Goal: Communication & Community: Answer question/provide support

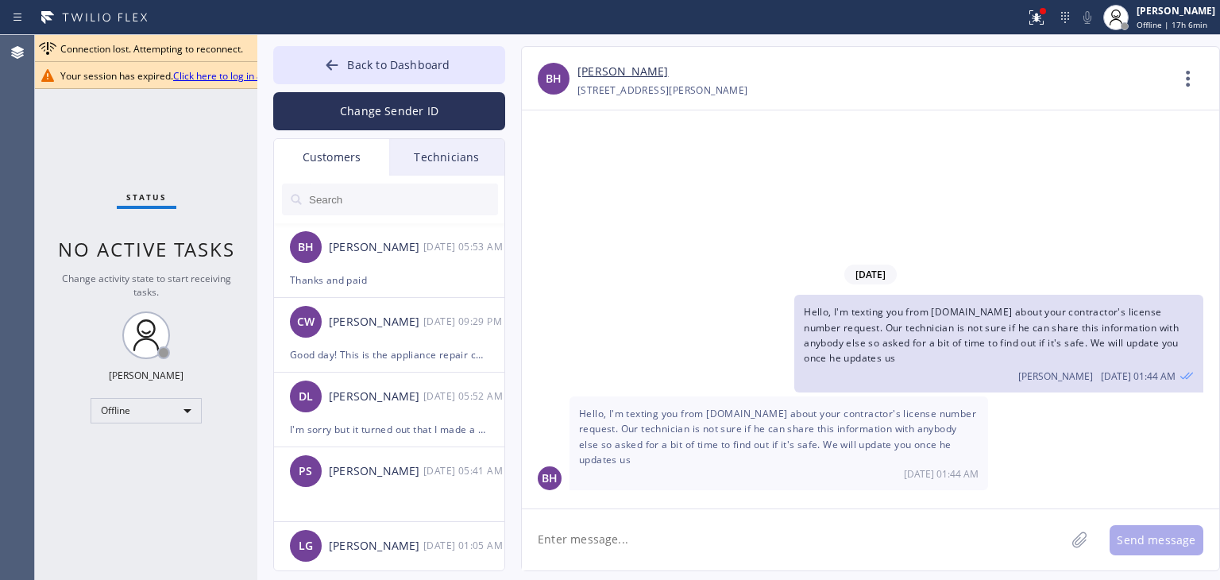
click at [414, 74] on button "Back to Dashboard" at bounding box center [389, 65] width 232 height 38
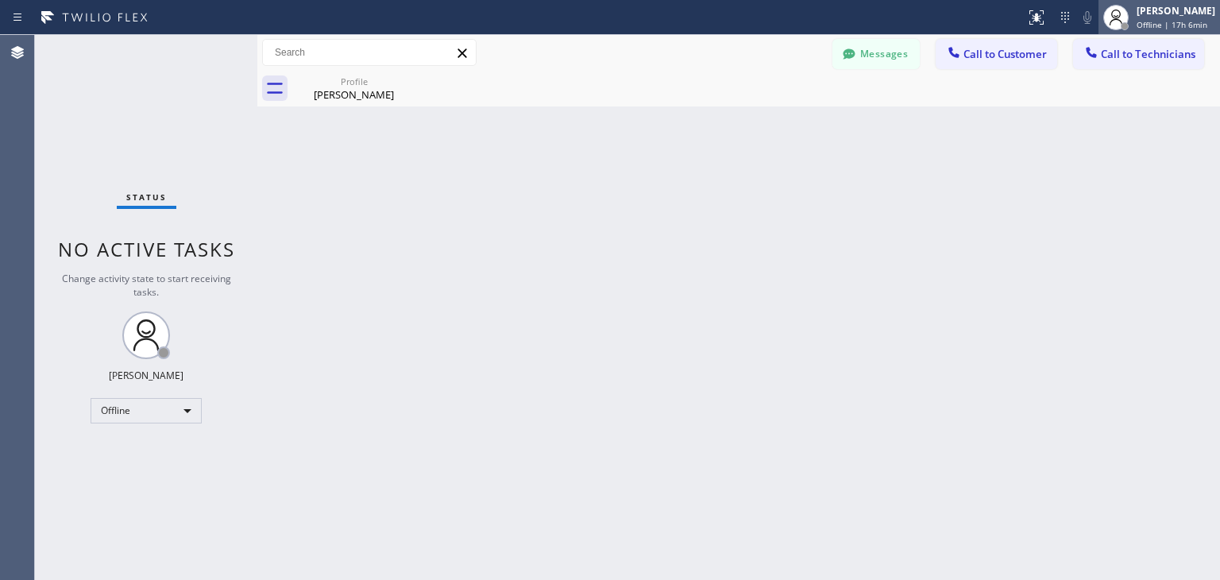
click at [1157, 17] on div "[PERSON_NAME] Offline | 17h 6min" at bounding box center [1177, 17] width 87 height 28
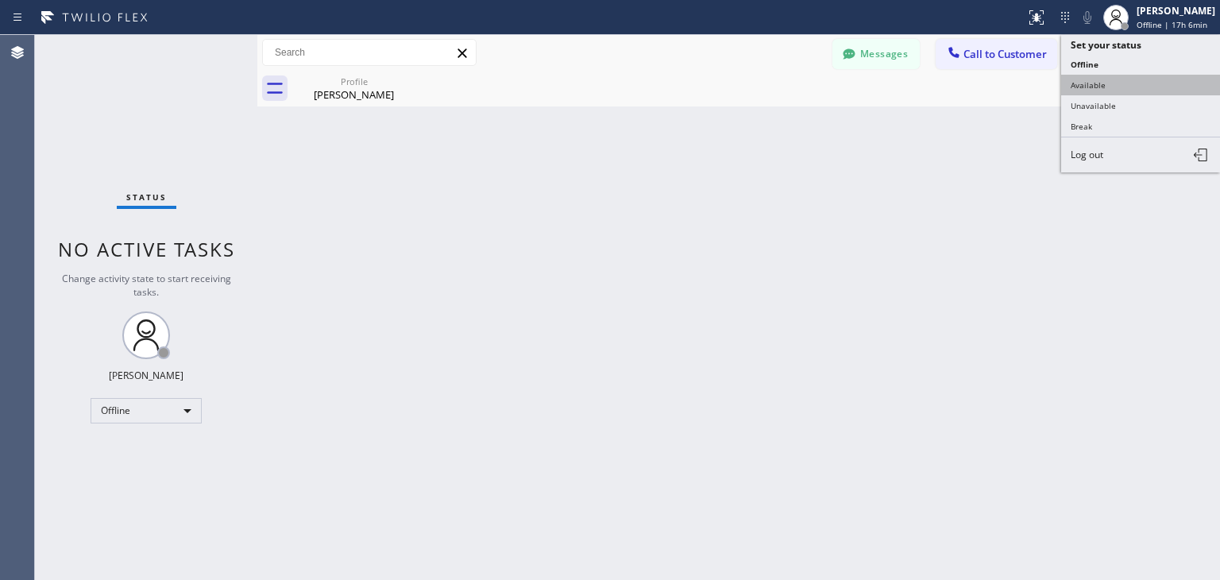
click at [1146, 91] on button "Available" at bounding box center [1140, 85] width 159 height 21
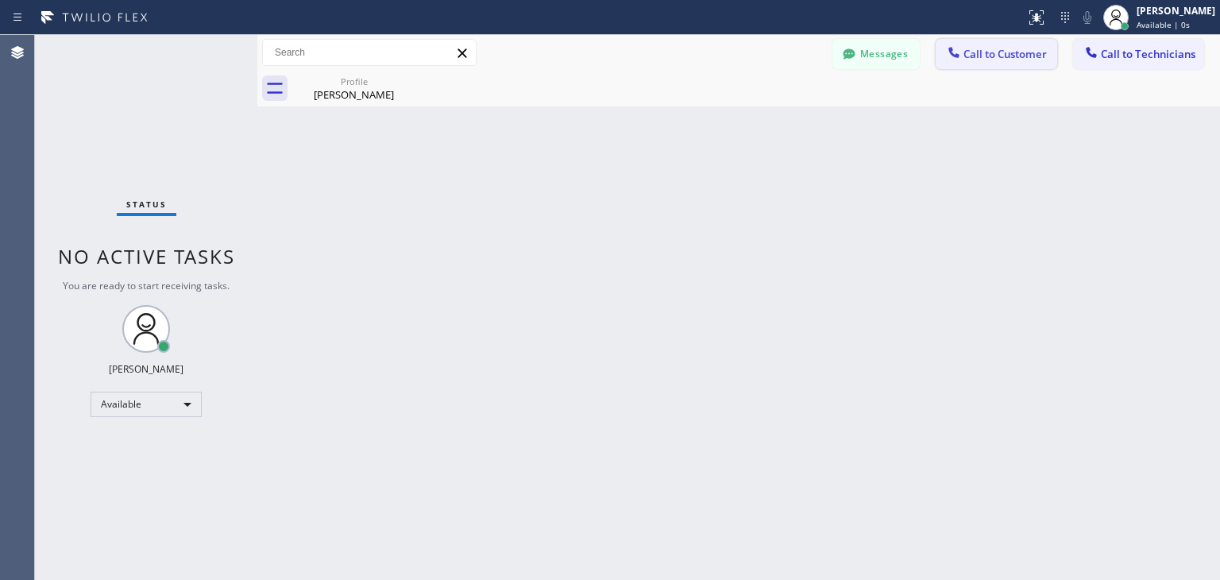
click at [1023, 52] on span "Call to Customer" at bounding box center [1005, 54] width 83 height 14
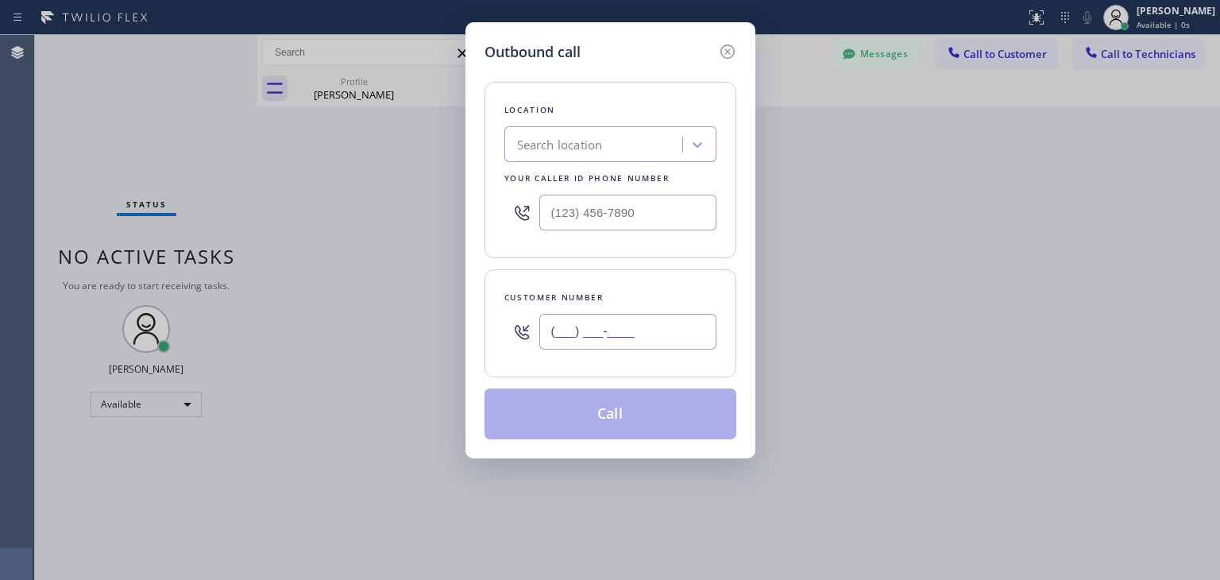
click at [713, 346] on input "(___) ___-____" at bounding box center [627, 332] width 177 height 36
paste input "201) 214-1260"
type input "[PHONE_NUMBER]"
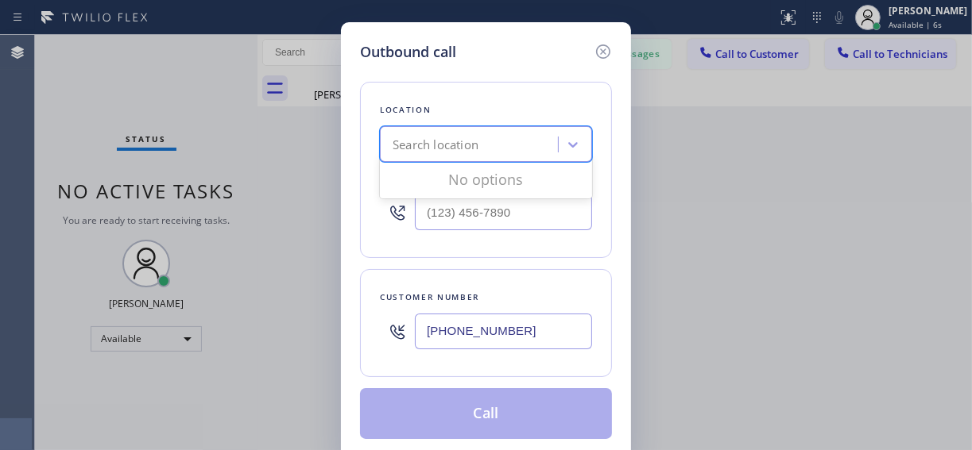
paste input "Subzero Repair Professionals ([GEOGRAPHIC_DATA], Google Ads)"
type input "Subzero Repair Professionals ([GEOGRAPHIC_DATA], Google Ads)"
click at [484, 137] on div "Search location Subzero Repair Professionals ([GEOGRAPHIC_DATA], Google Ads)" at bounding box center [470, 145] width 173 height 28
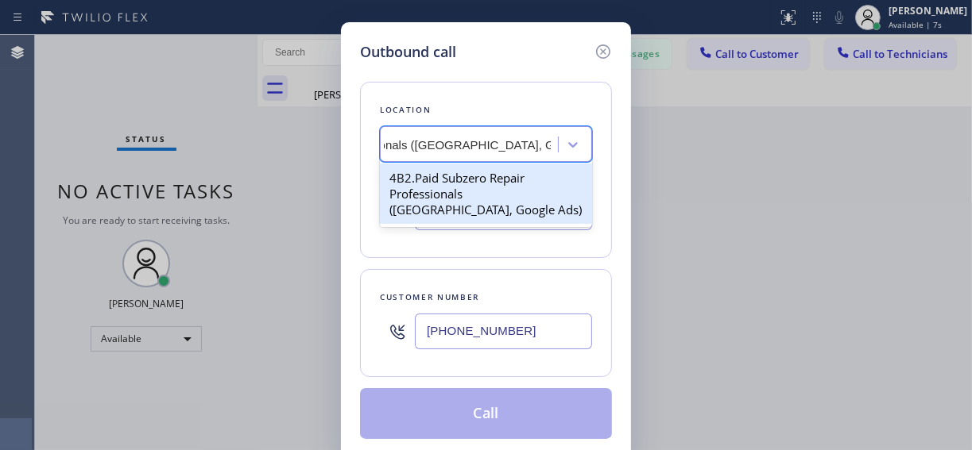
click at [496, 170] on div "4B2.Paid Subzero Repair Professionals ([GEOGRAPHIC_DATA], Google Ads)" at bounding box center [486, 194] width 212 height 60
type input "[PHONE_NUMBER]"
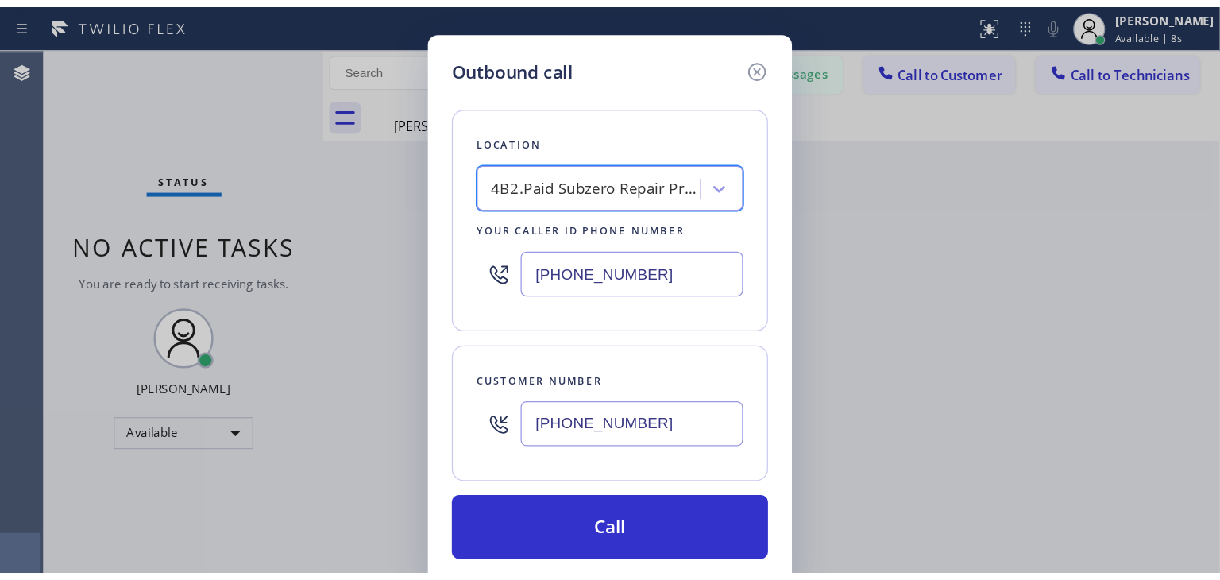
scroll to position [0, 1]
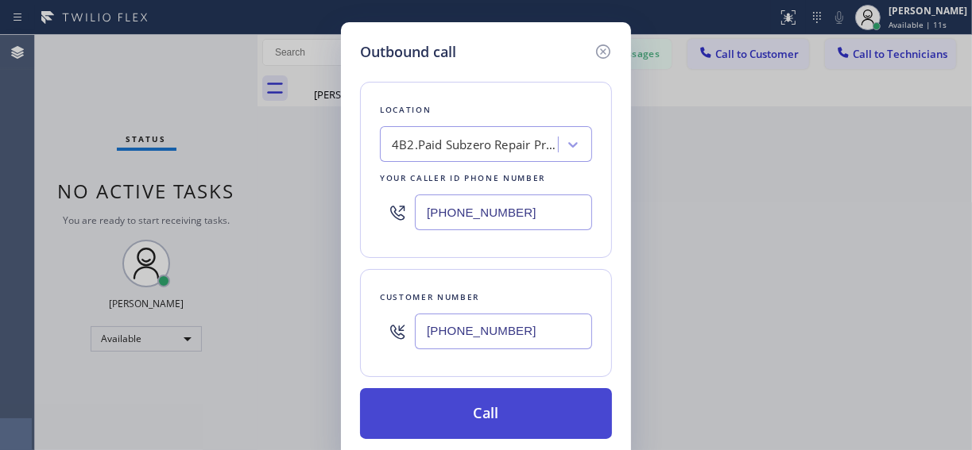
click at [490, 392] on button "Call" at bounding box center [486, 413] width 252 height 51
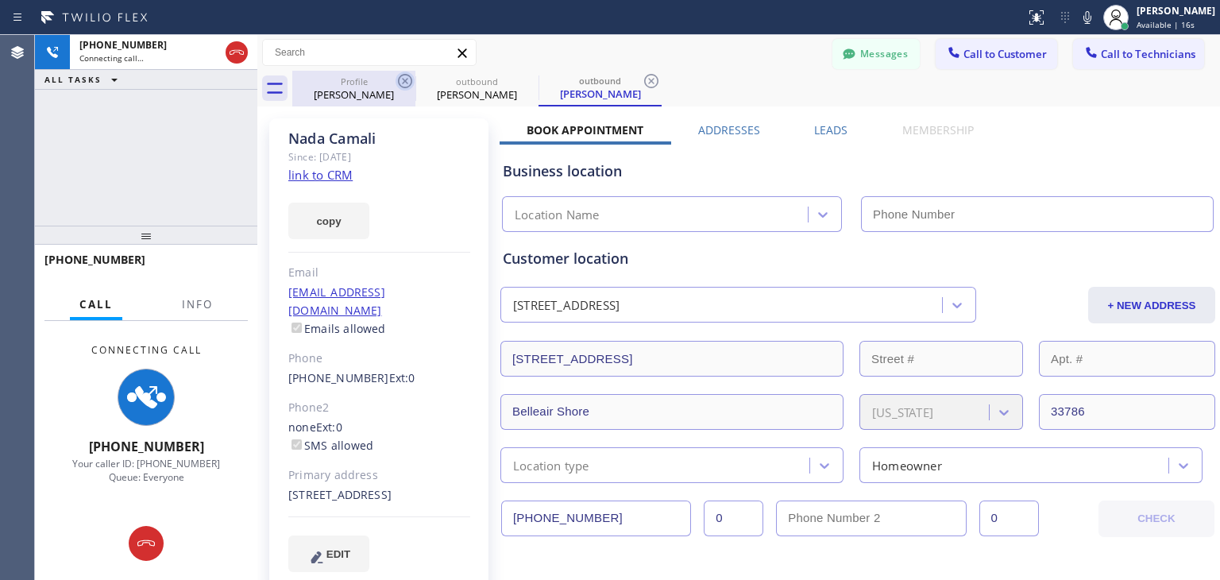
click at [400, 87] on icon at bounding box center [405, 80] width 19 height 19
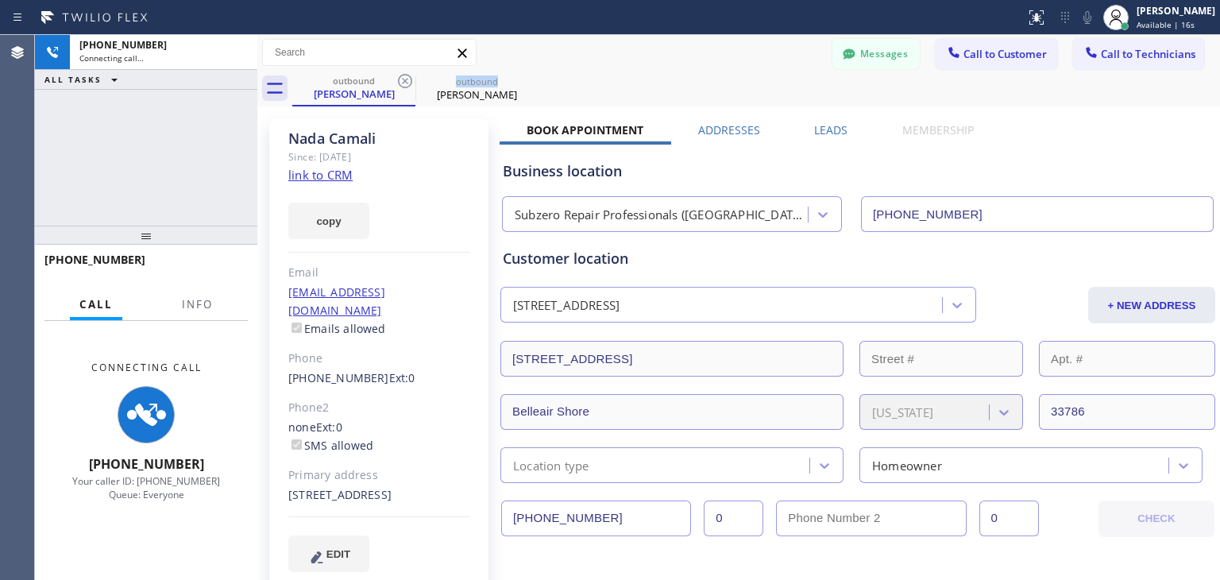
click at [400, 87] on icon at bounding box center [405, 80] width 19 height 19
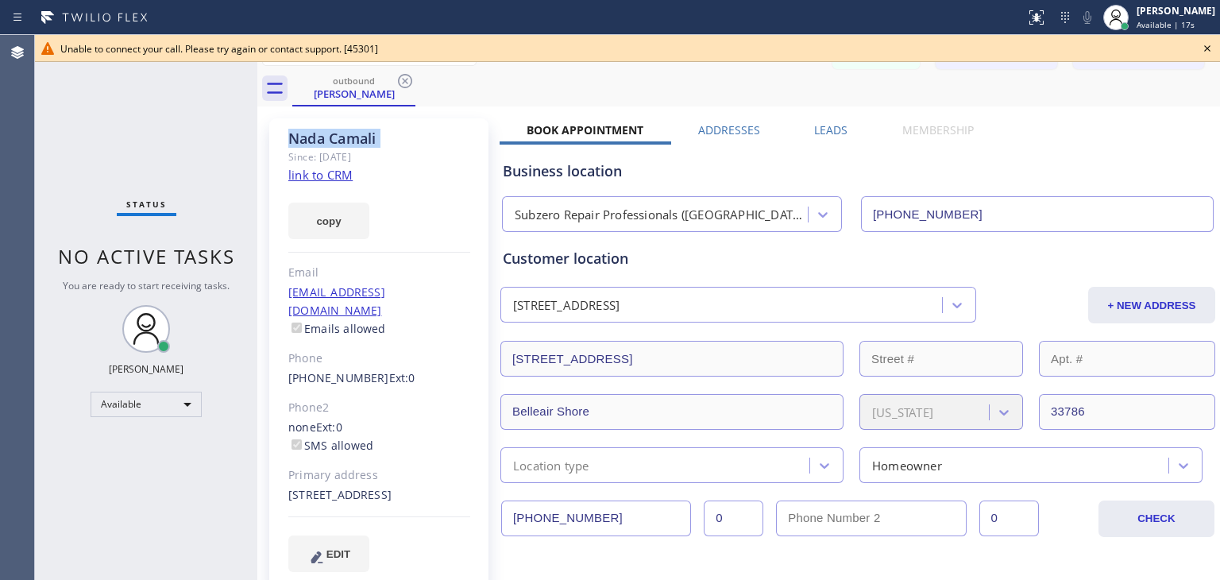
click at [400, 87] on icon at bounding box center [405, 80] width 19 height 19
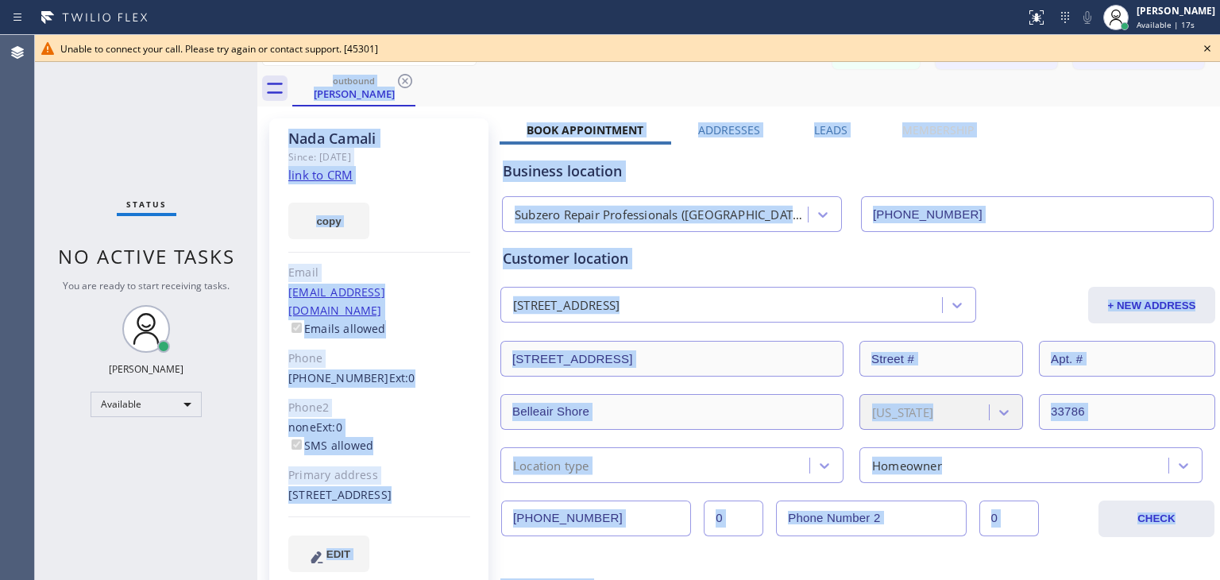
click at [400, 87] on div "outbound [PERSON_NAME]" at bounding box center [756, 89] width 928 height 36
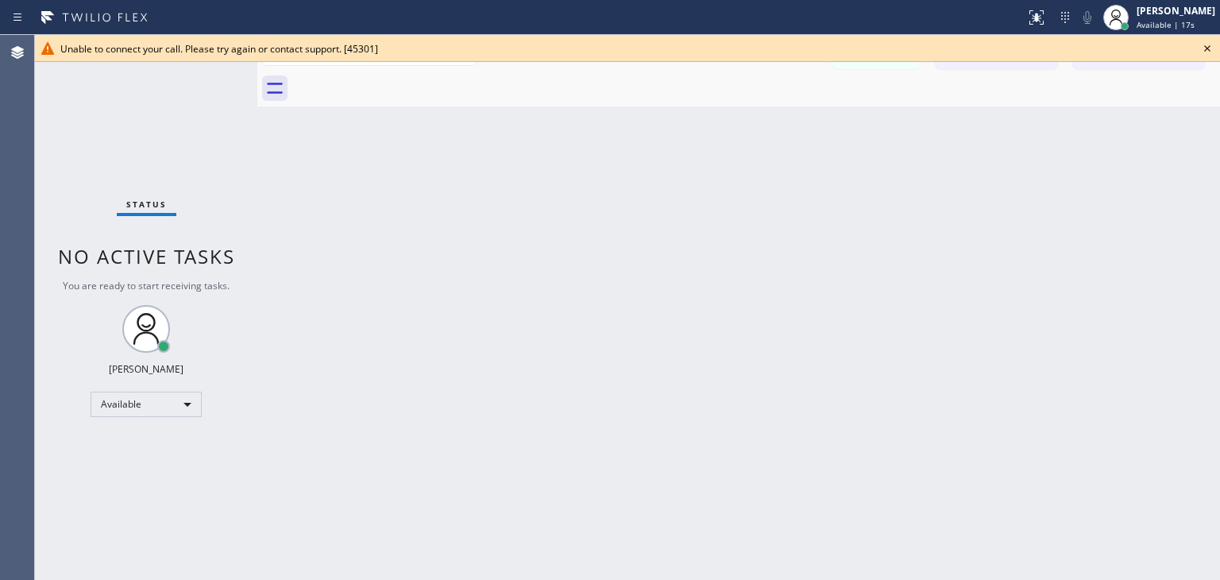
click at [400, 87] on div at bounding box center [756, 89] width 928 height 36
click at [1202, 49] on icon at bounding box center [1207, 48] width 19 height 19
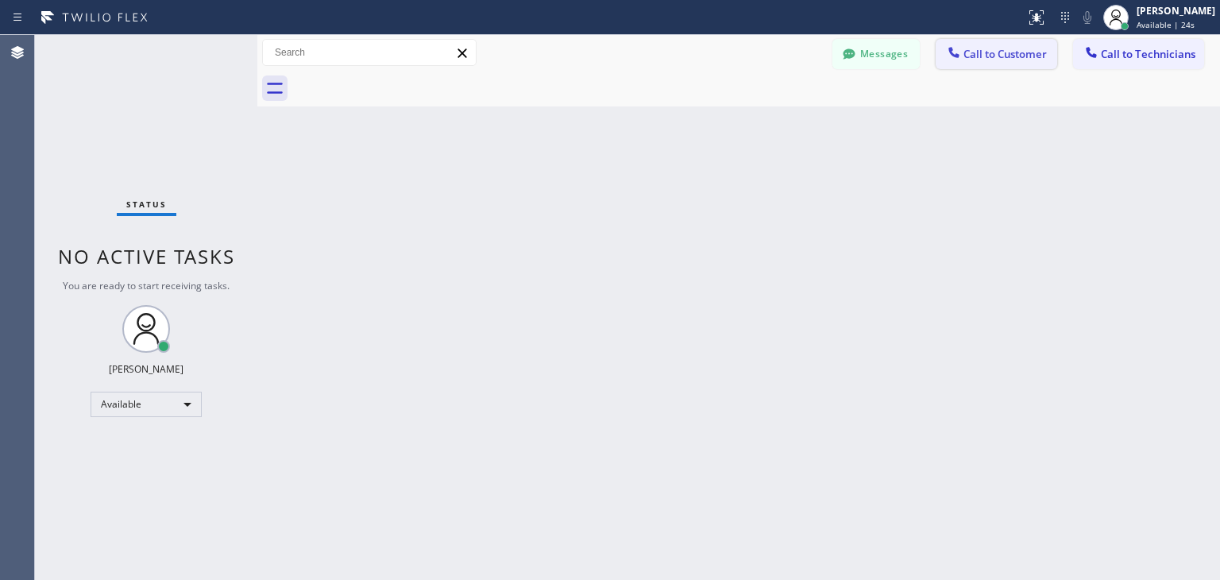
click at [991, 56] on span "Call to Customer" at bounding box center [1005, 54] width 83 height 14
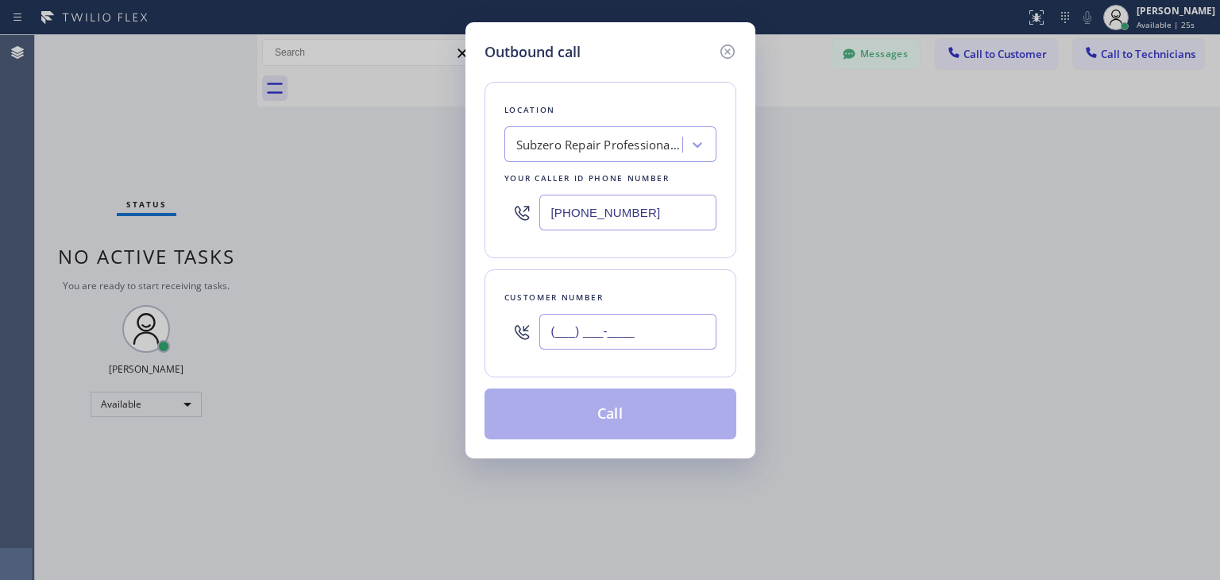
paste input "201) 214-1260"
click at [620, 336] on input "[PHONE_NUMBER]" at bounding box center [627, 332] width 177 height 36
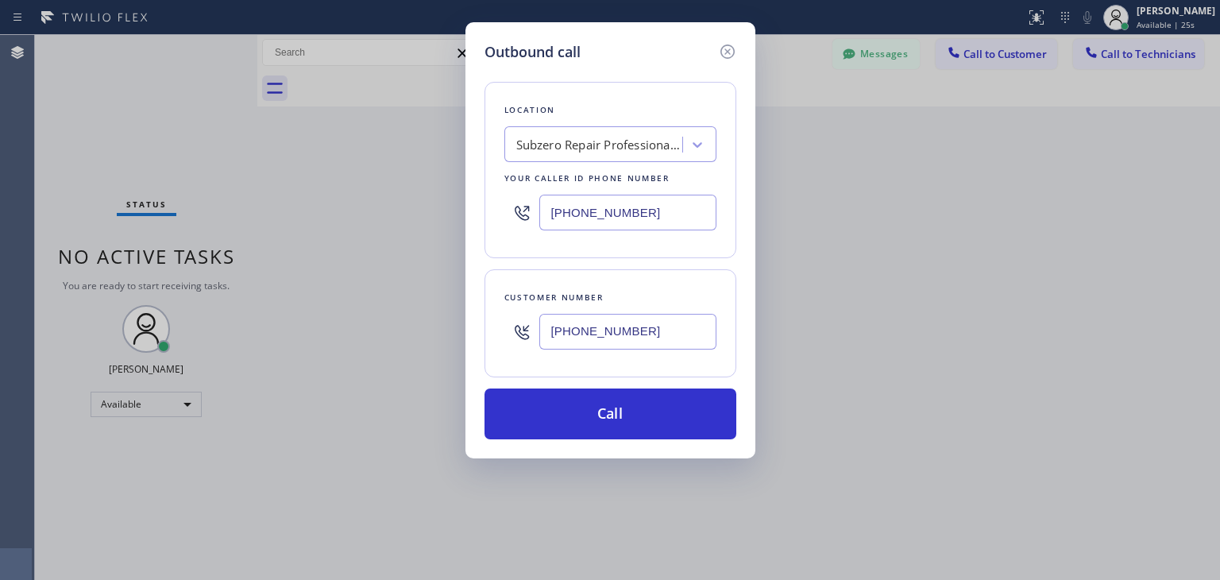
type input "[PHONE_NUMBER]"
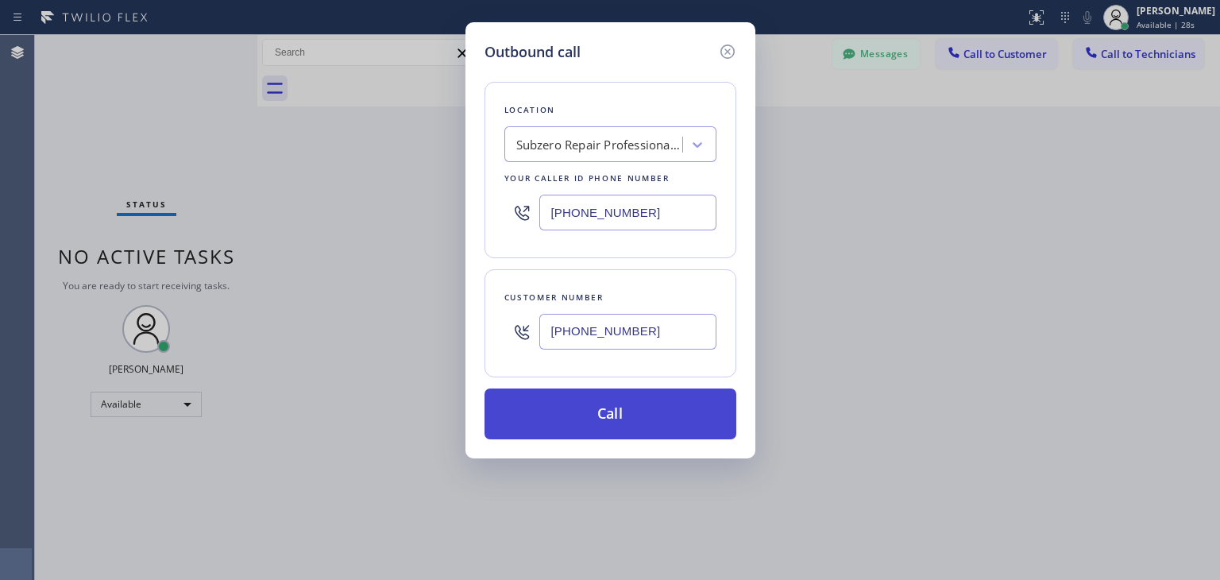
click at [572, 395] on button "Call" at bounding box center [611, 413] width 252 height 51
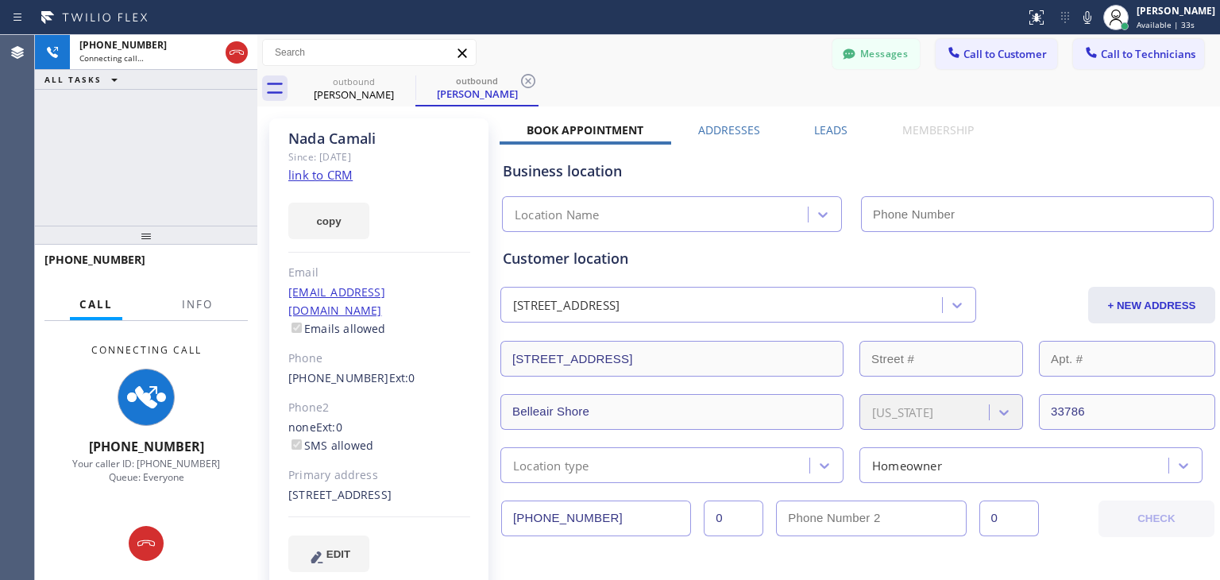
type input "[PHONE_NUMBER]"
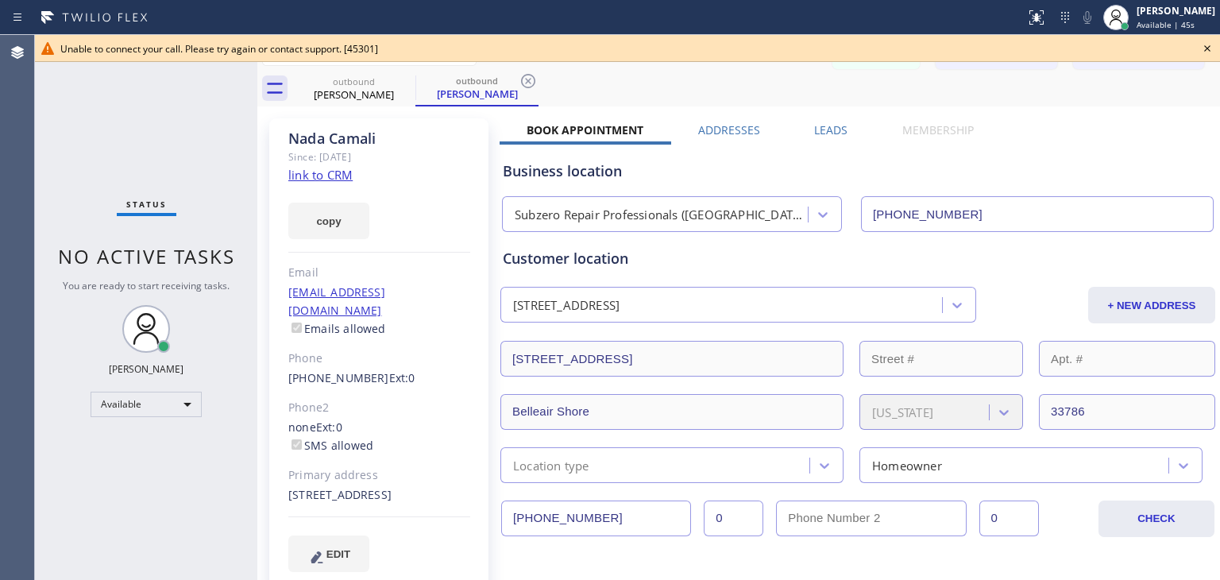
click at [1211, 45] on icon at bounding box center [1207, 48] width 19 height 19
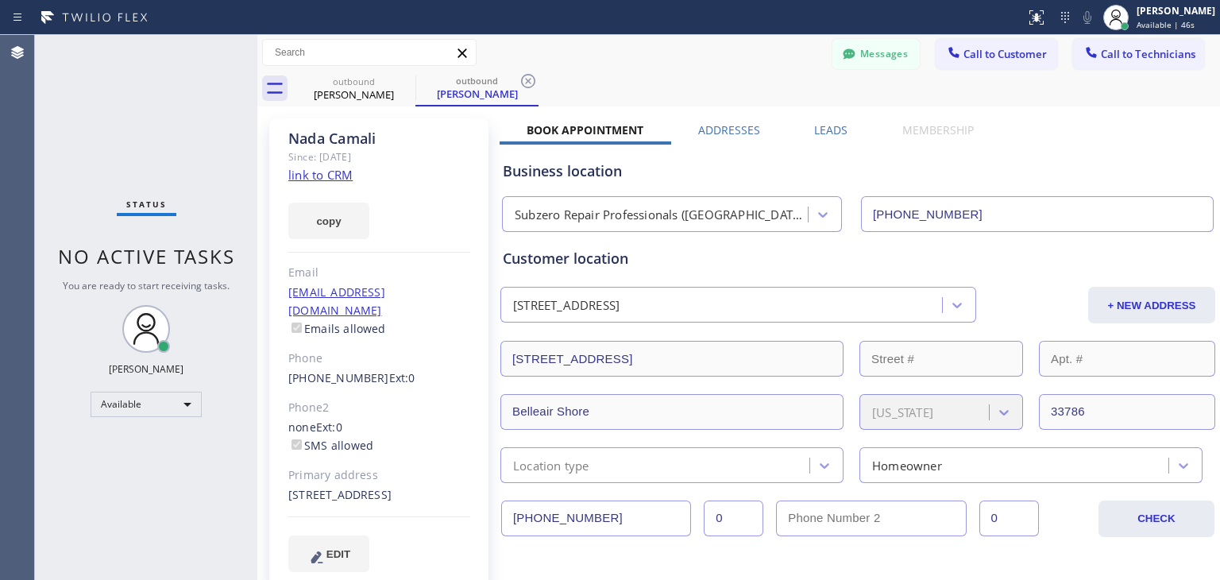
click at [1011, 33] on div "Status report No issues detected If you experience an issue, please download th…" at bounding box center [610, 17] width 1220 height 35
click at [1008, 41] on button "Call to Customer" at bounding box center [997, 54] width 122 height 30
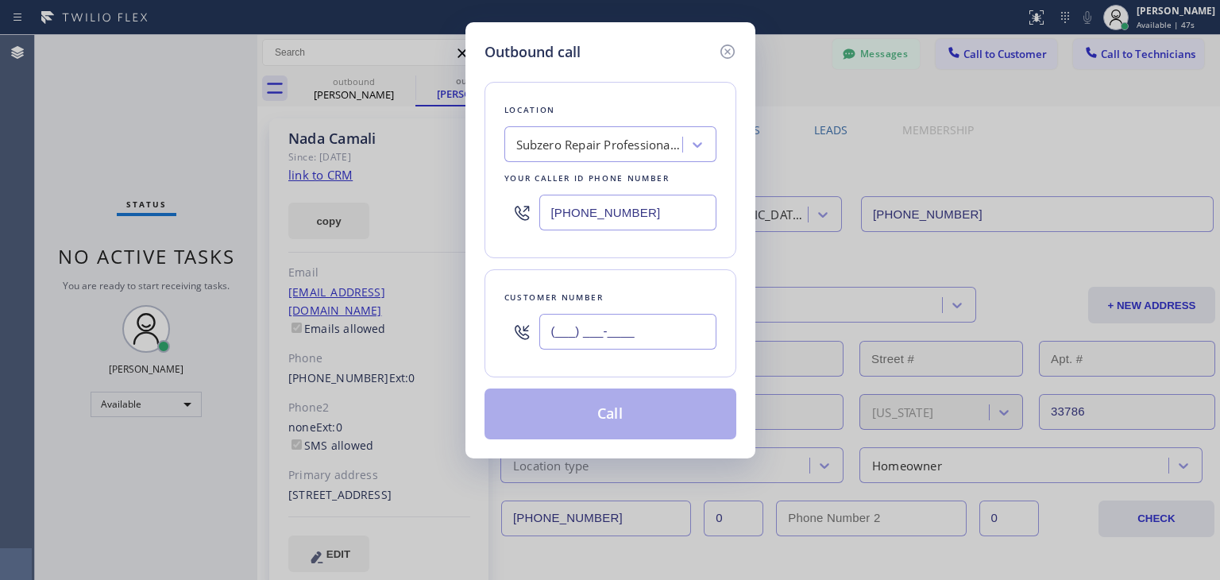
click at [640, 319] on input "(___) ___-____" at bounding box center [627, 332] width 177 height 36
paste input "201) 214-1260"
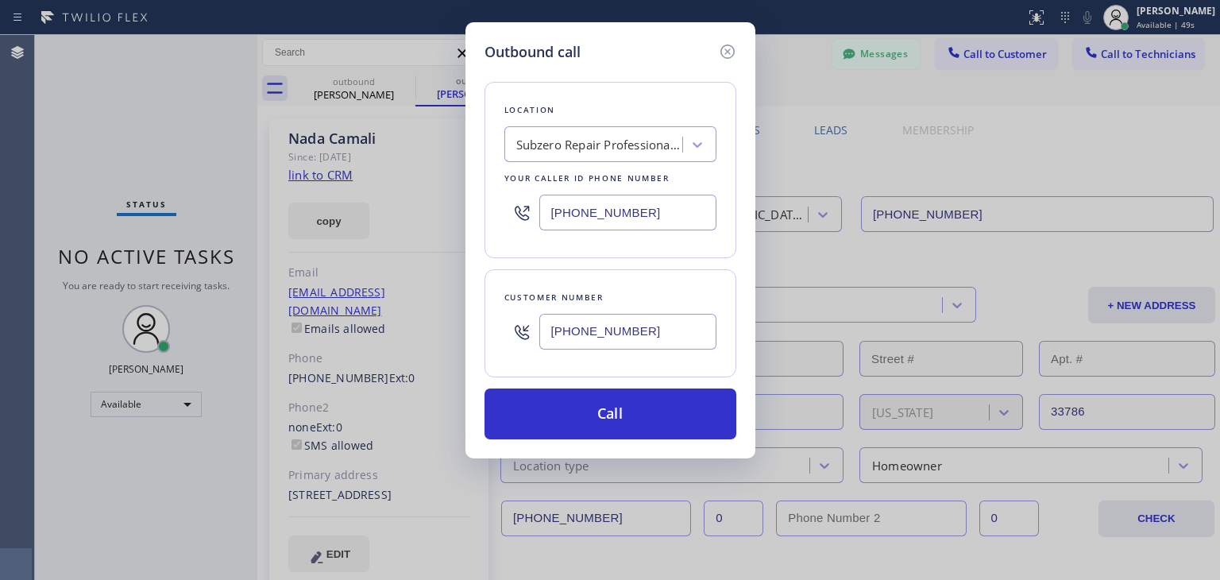
type input "[PHONE_NUMBER]"
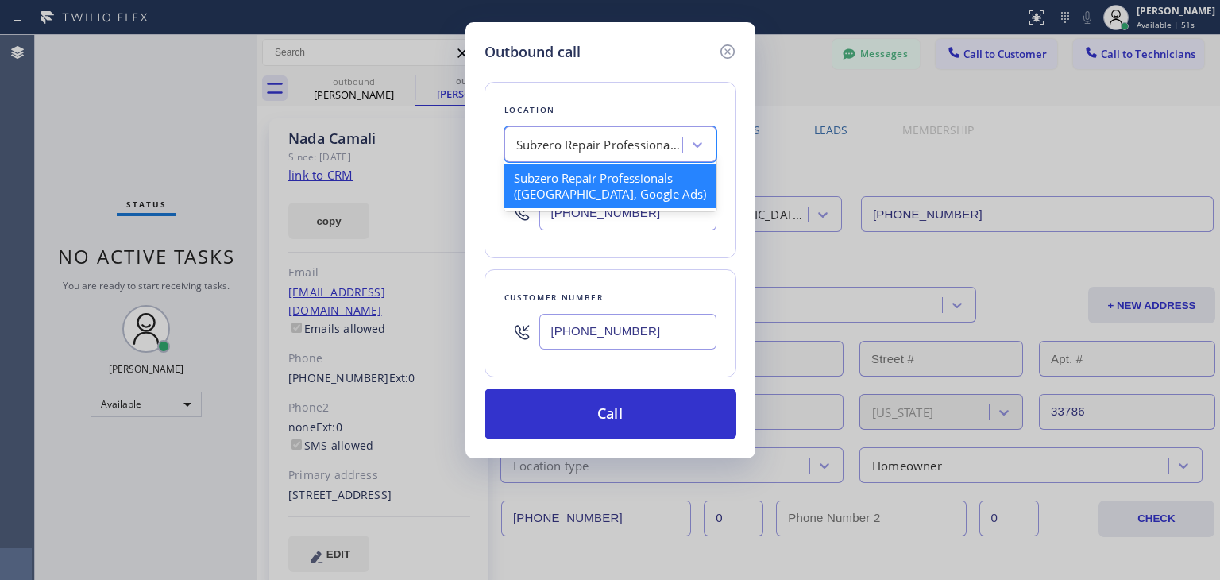
click at [603, 160] on div "Subzero Repair Professionals ([GEOGRAPHIC_DATA], Google Ads)" at bounding box center [610, 144] width 212 height 36
drag, startPoint x: 652, startPoint y: 164, endPoint x: 657, endPoint y: 157, distance: 8.6
click at [657, 157] on div "option 4B2.Paid Subzero Repair Professionals ([GEOGRAPHIC_DATA], Google Ads), s…" at bounding box center [610, 144] width 212 height 36
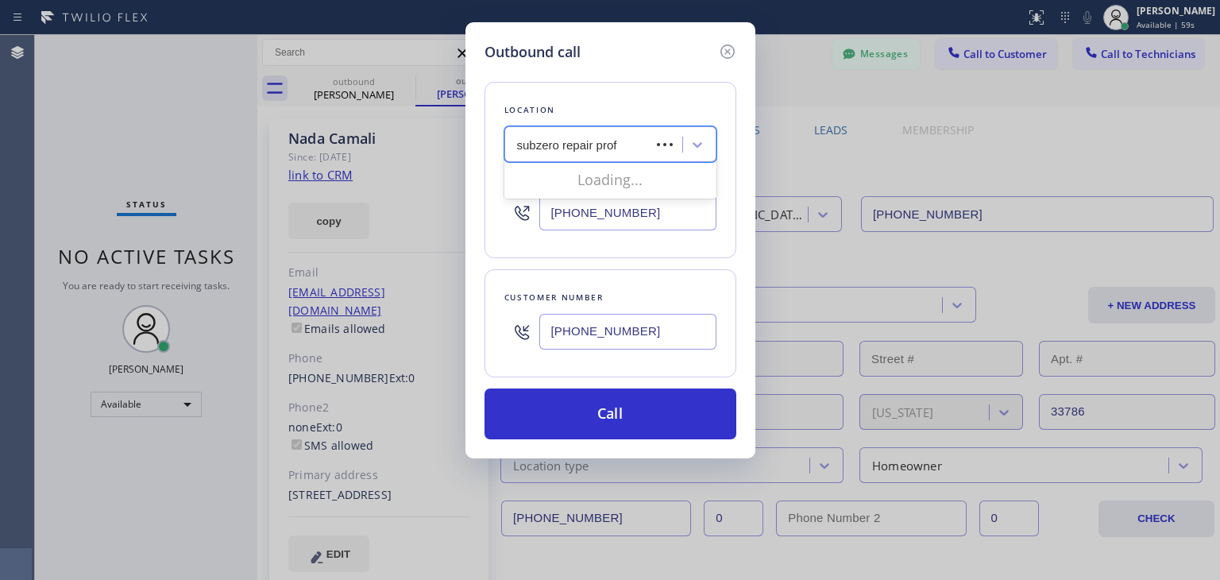
type input "subzero repair profe"
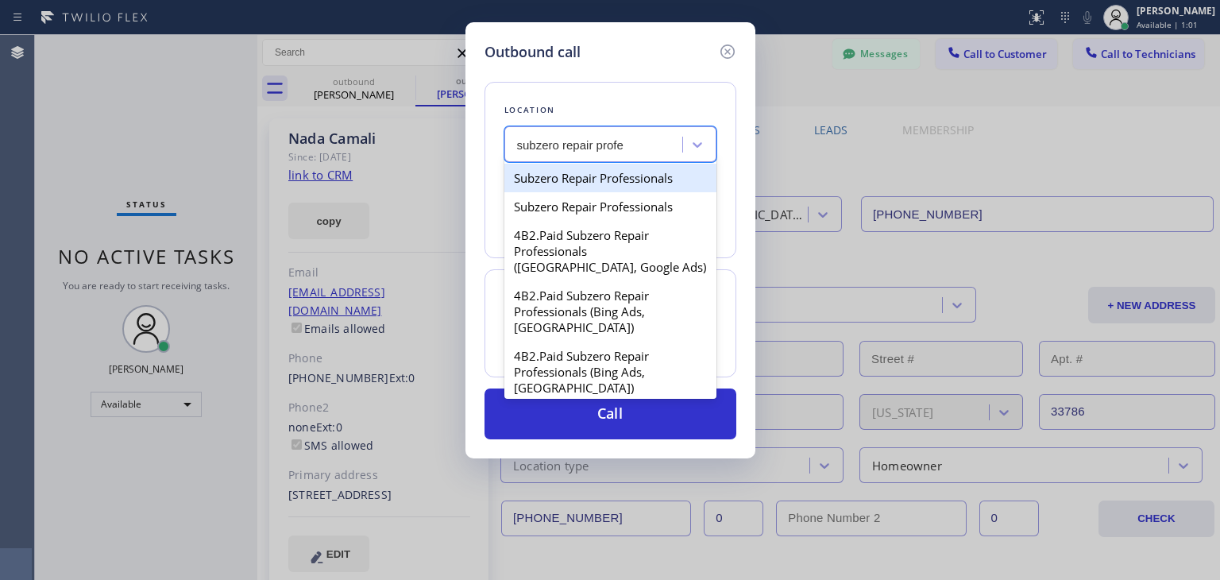
click at [653, 175] on div "Subzero Repair Professionals" at bounding box center [610, 178] width 212 height 29
type input "[PHONE_NUMBER]"
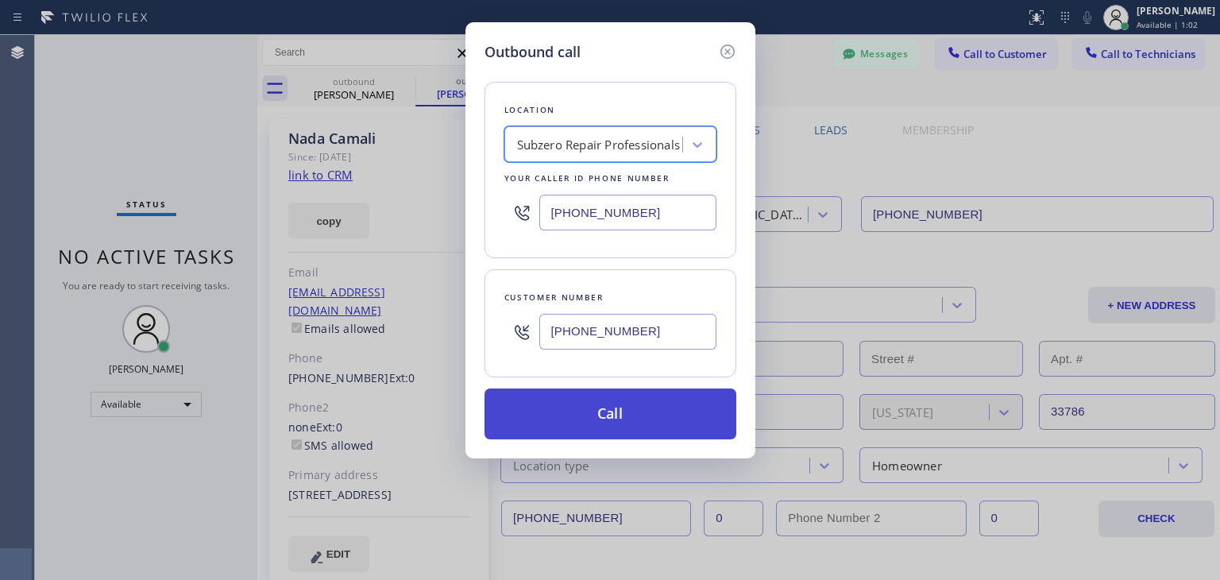
click at [657, 404] on button "Call" at bounding box center [611, 413] width 252 height 51
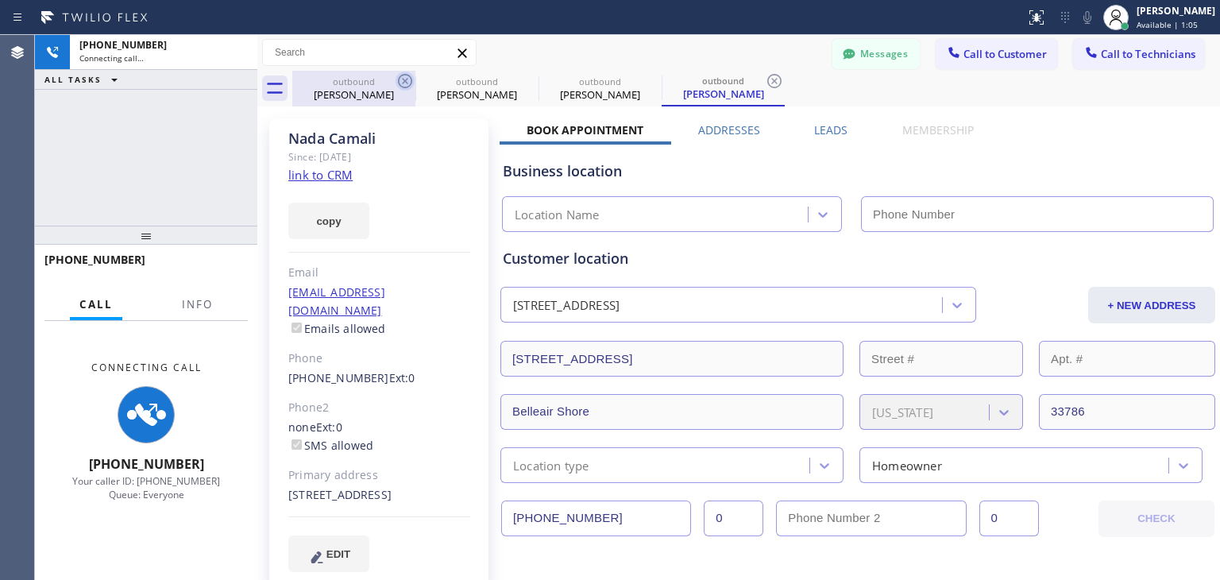
click at [404, 80] on icon at bounding box center [405, 81] width 14 height 14
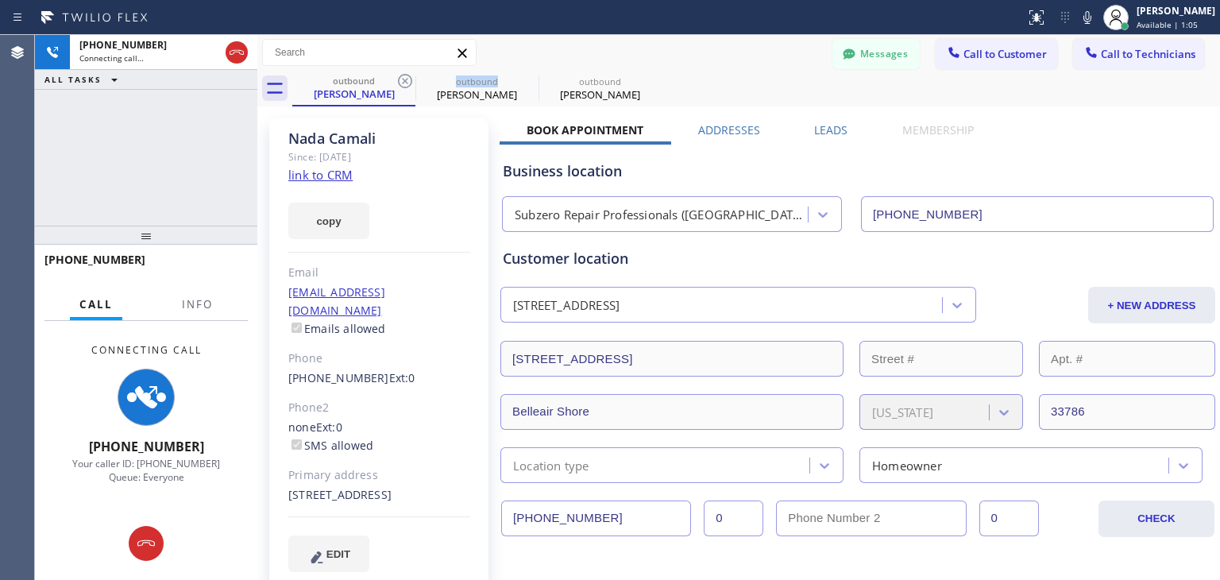
click at [404, 80] on icon at bounding box center [405, 81] width 14 height 14
click at [0, 0] on icon at bounding box center [0, 0] width 0 height 0
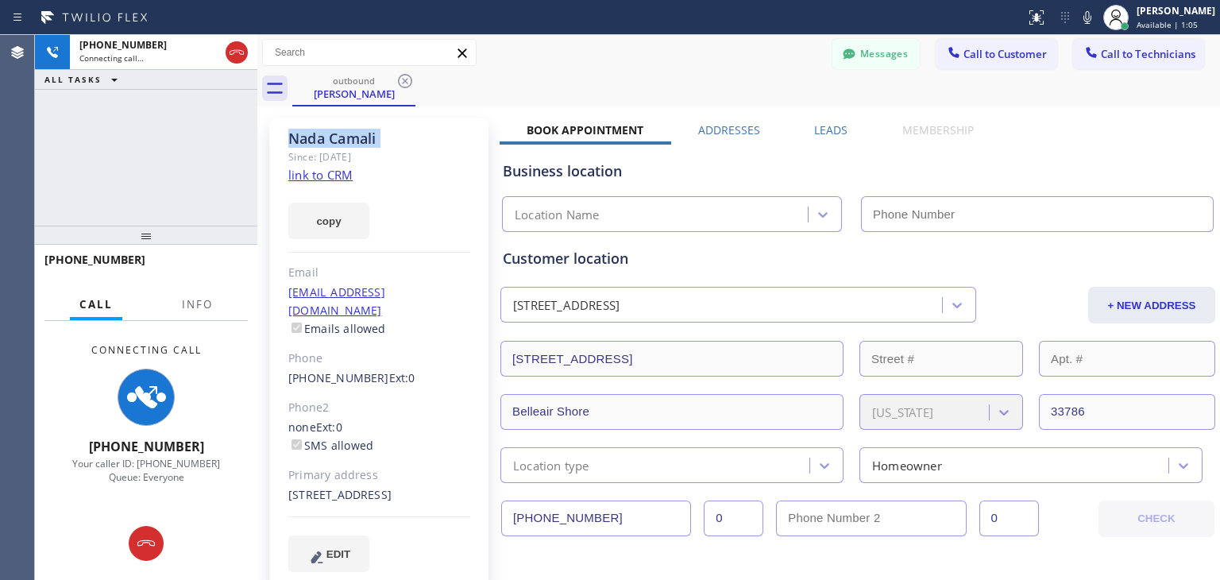
click at [404, 80] on icon at bounding box center [405, 81] width 14 height 14
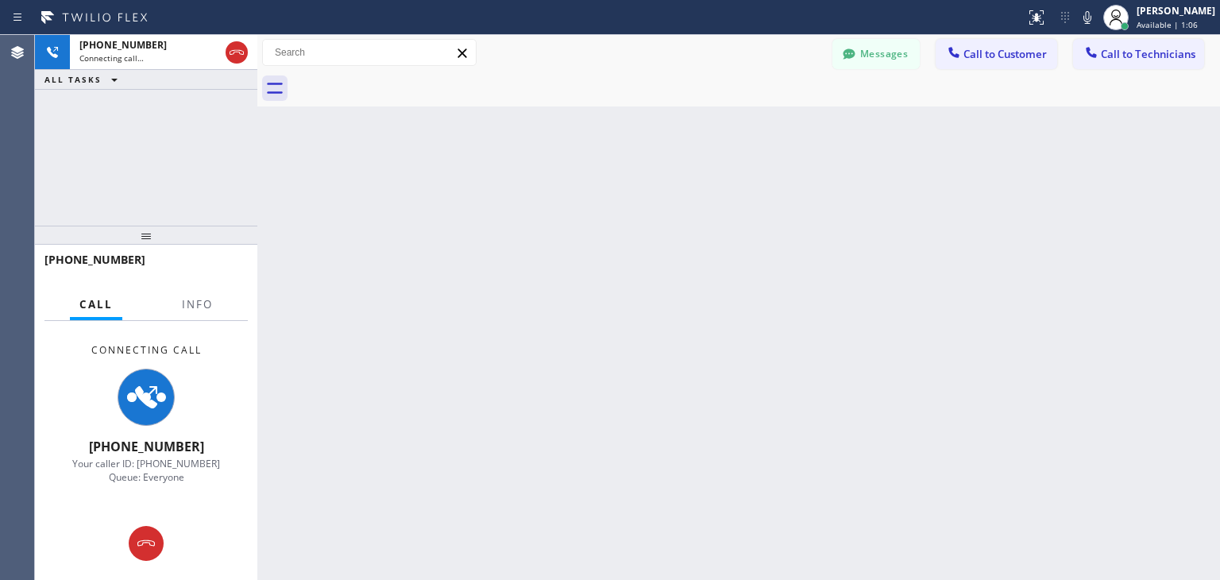
click at [404, 80] on div at bounding box center [756, 89] width 928 height 36
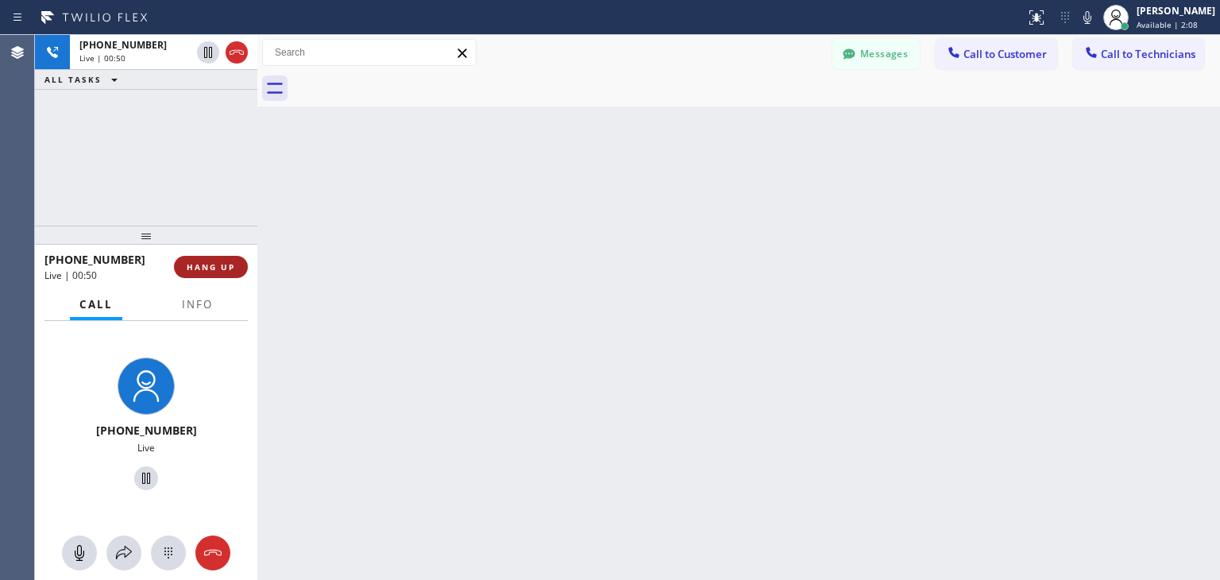
click at [224, 271] on span "HANG UP" at bounding box center [211, 266] width 48 height 11
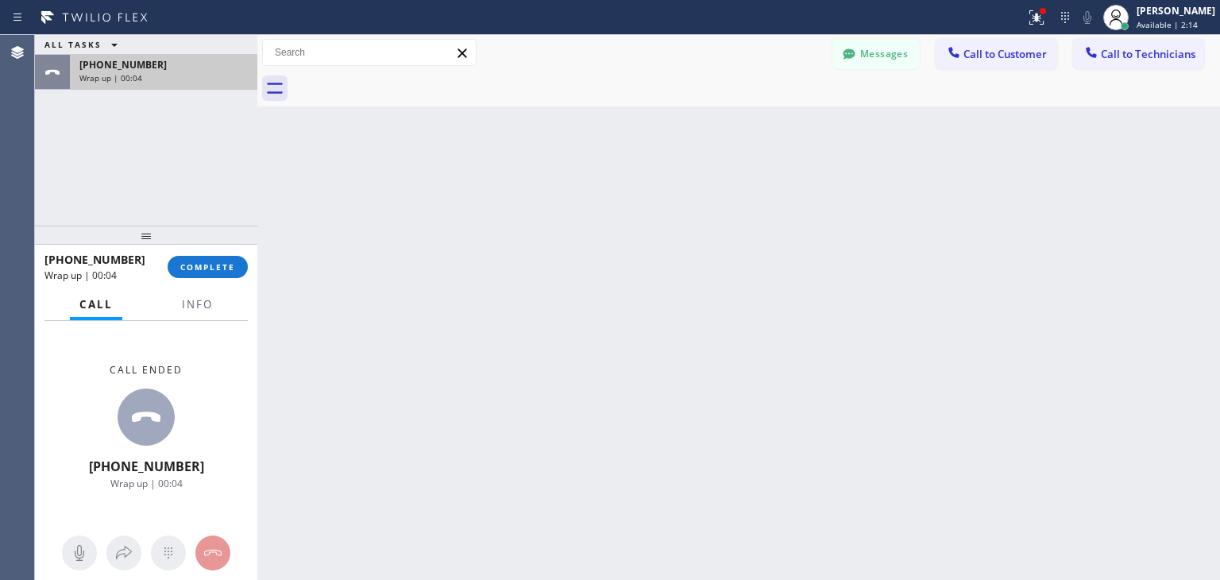
click at [190, 68] on div "[PHONE_NUMBER]" at bounding box center [163, 65] width 168 height 14
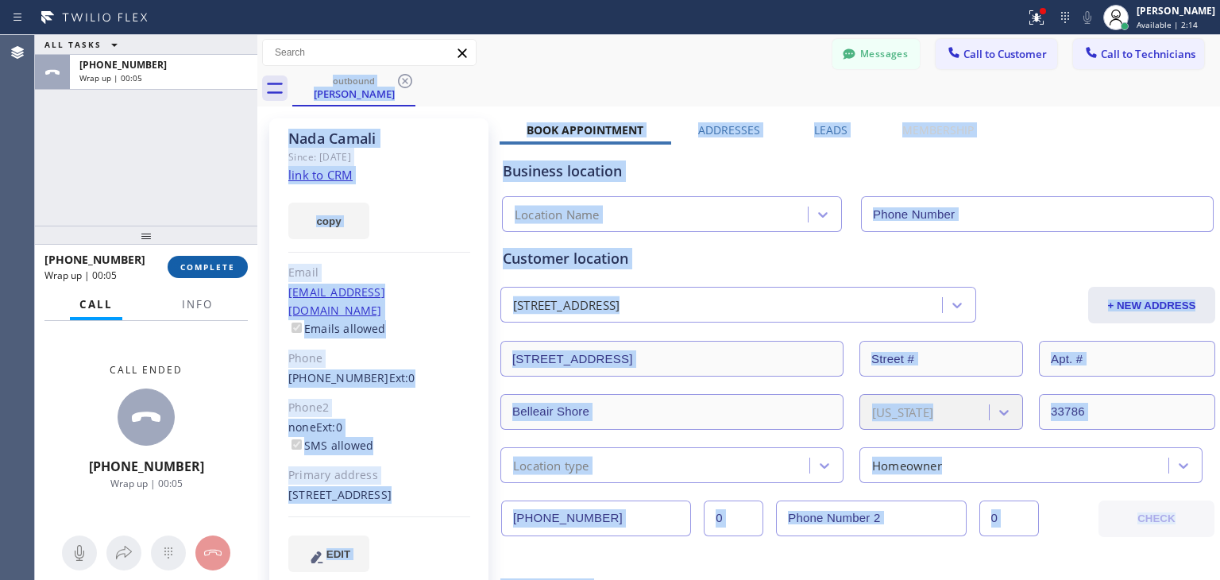
click at [213, 262] on span "COMPLETE" at bounding box center [207, 266] width 55 height 11
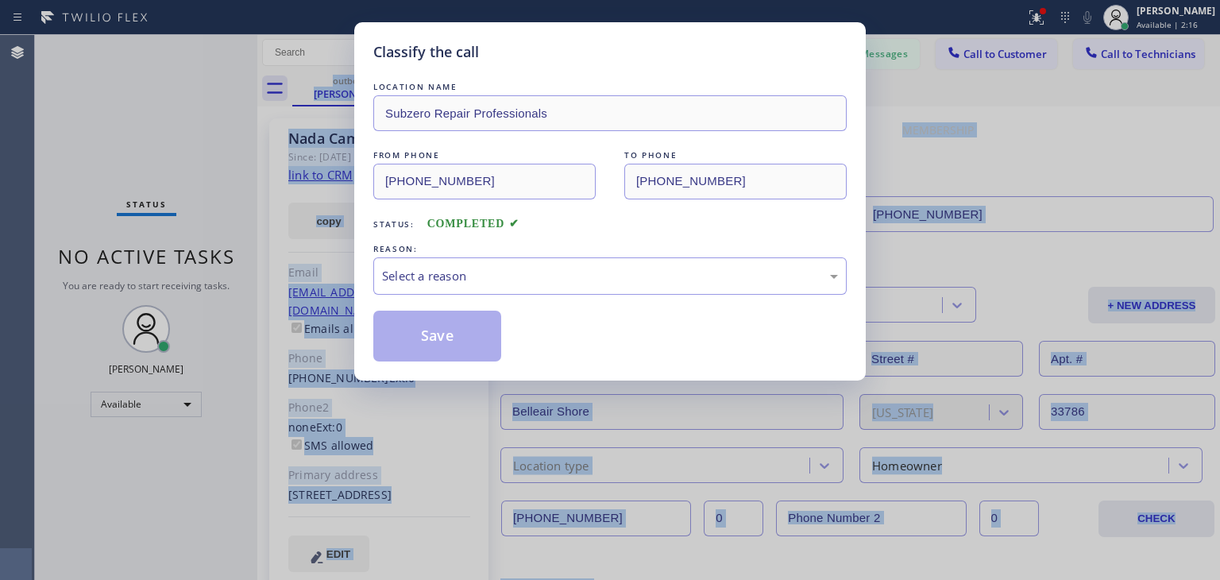
type input "[PHONE_NUMBER]"
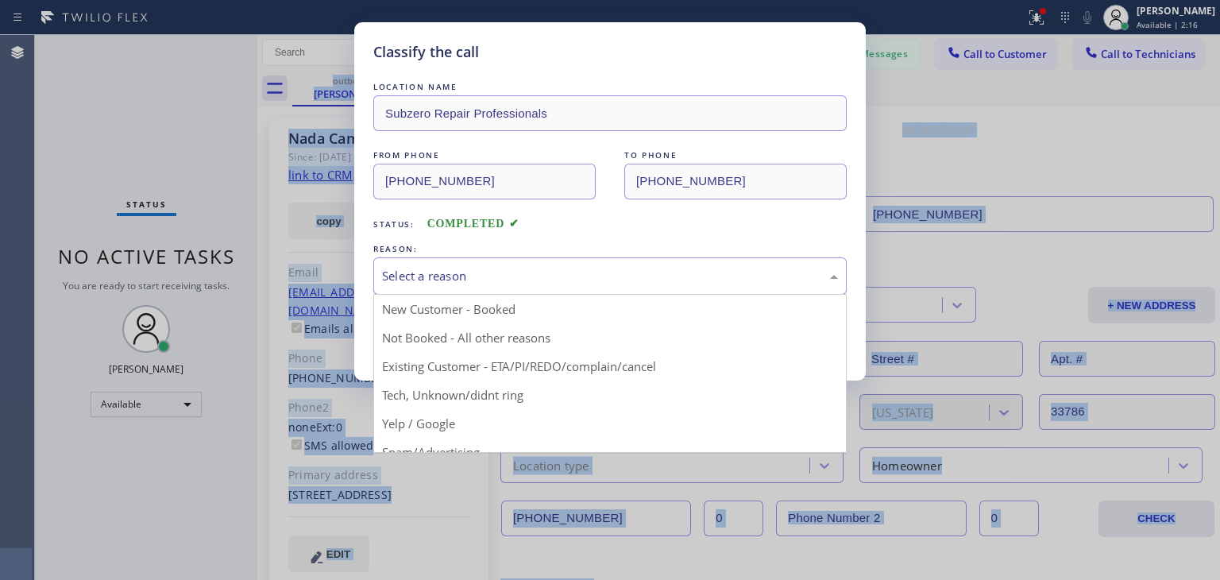
click at [678, 290] on div "Select a reason" at bounding box center [609, 275] width 473 height 37
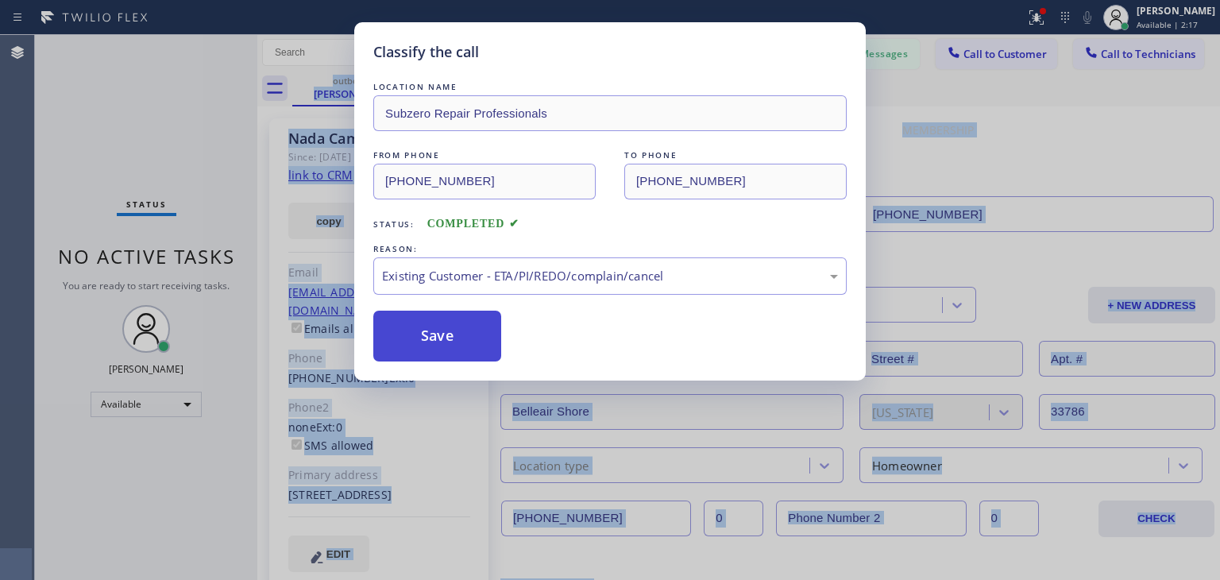
click at [495, 338] on button "Save" at bounding box center [437, 336] width 128 height 51
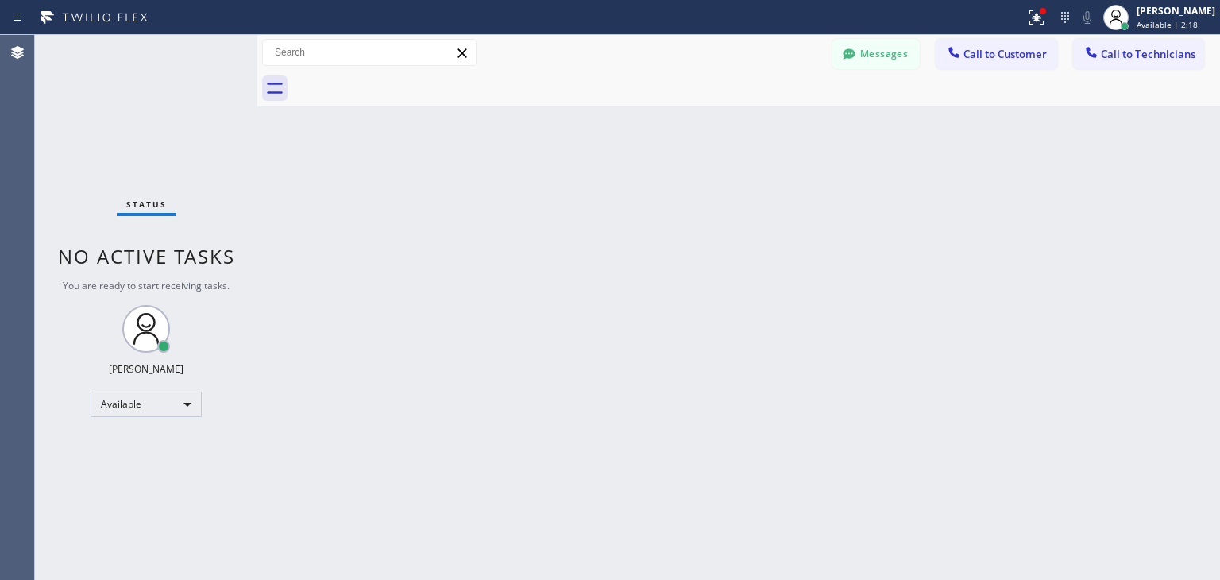
click at [907, 55] on button "Messages" at bounding box center [876, 54] width 87 height 30
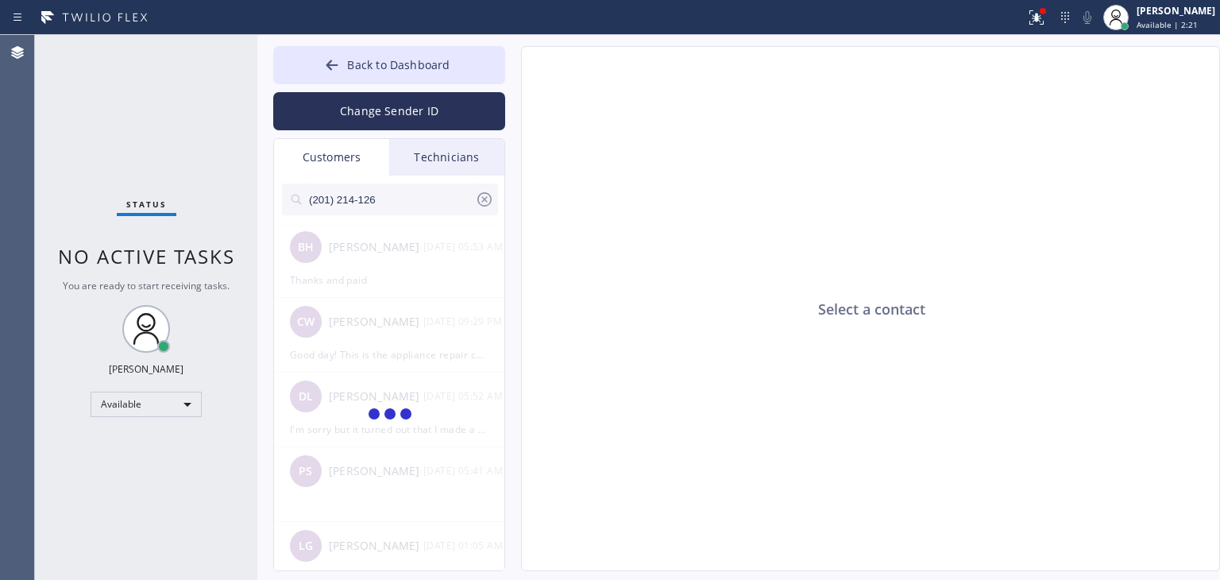
click at [409, 197] on input "(201) 214-126" at bounding box center [391, 200] width 168 height 32
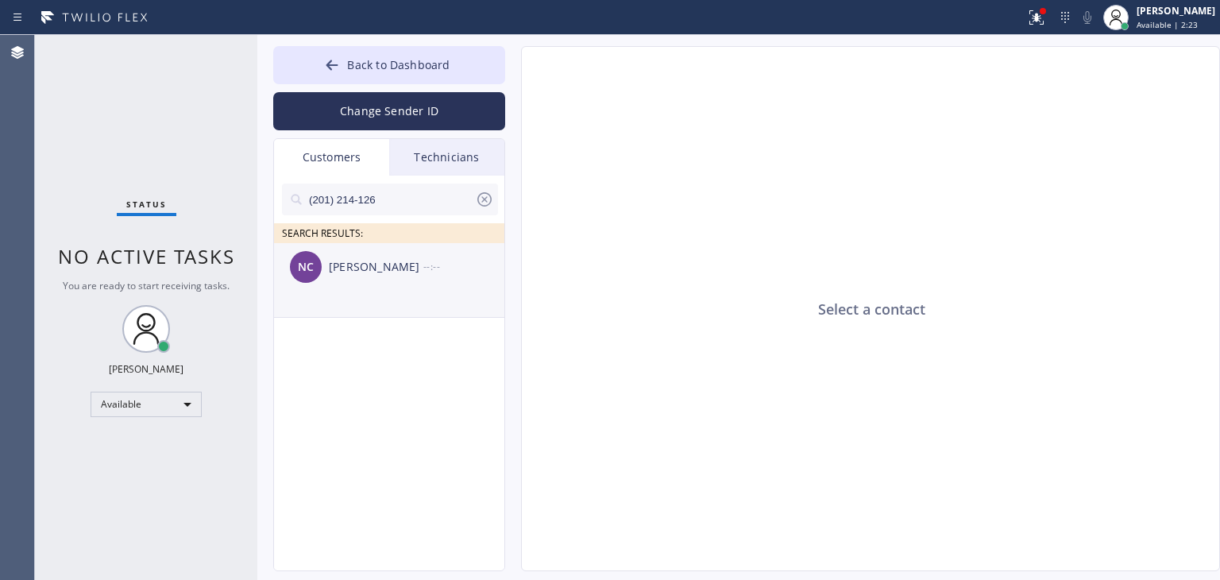
type input "(201) 214-126"
click at [381, 279] on div "NC [PERSON_NAME] --:--" at bounding box center [390, 267] width 232 height 48
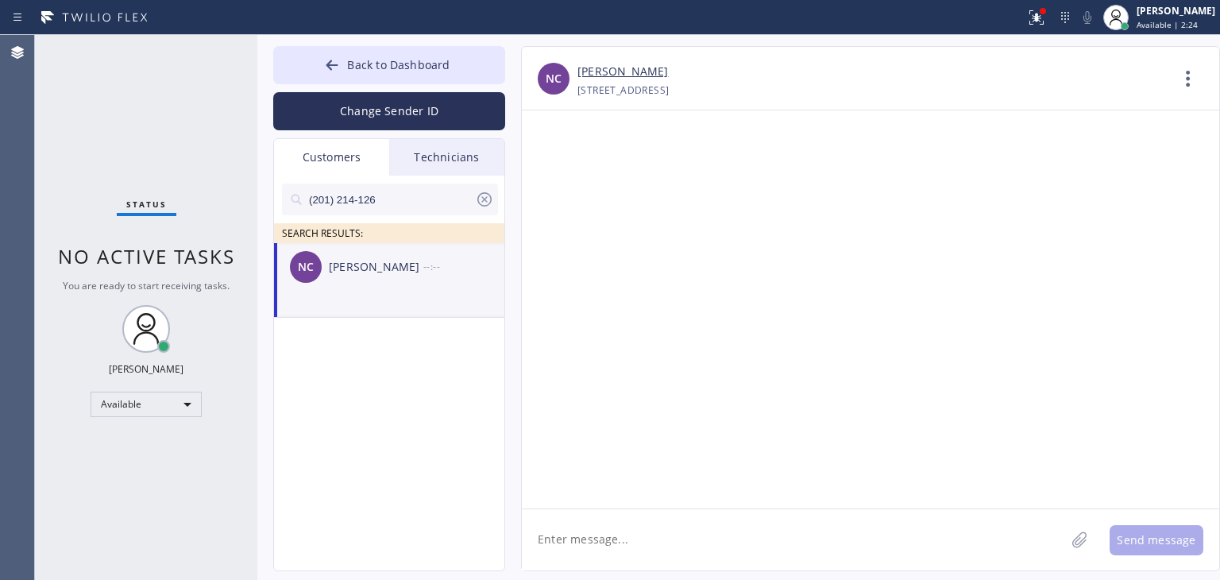
click at [692, 530] on textarea at bounding box center [793, 539] width 543 height 61
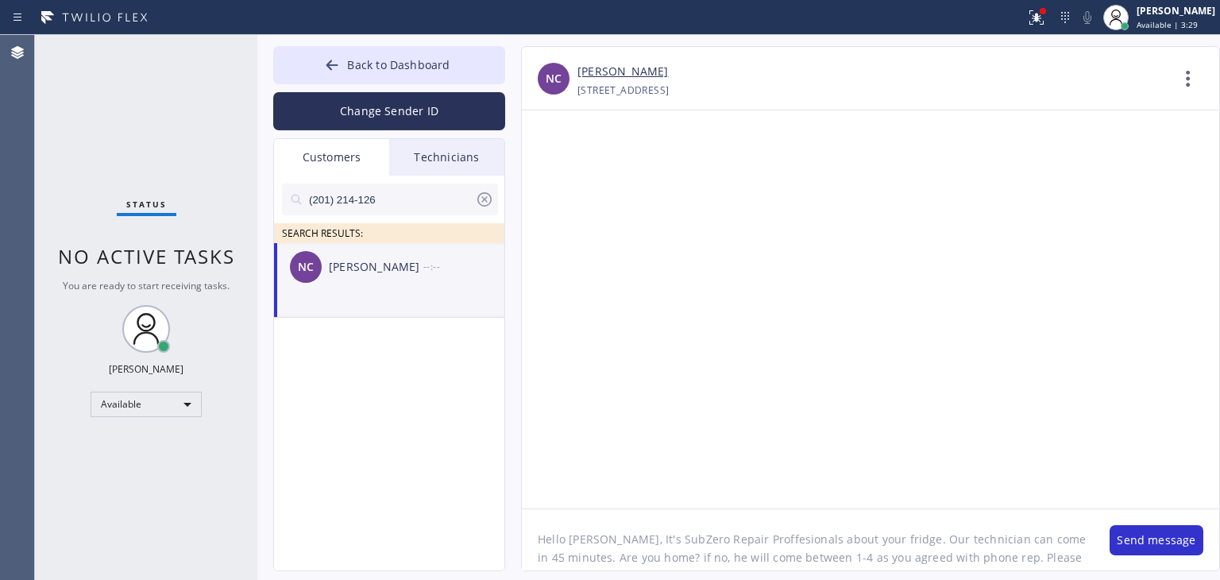
scroll to position [13, 0]
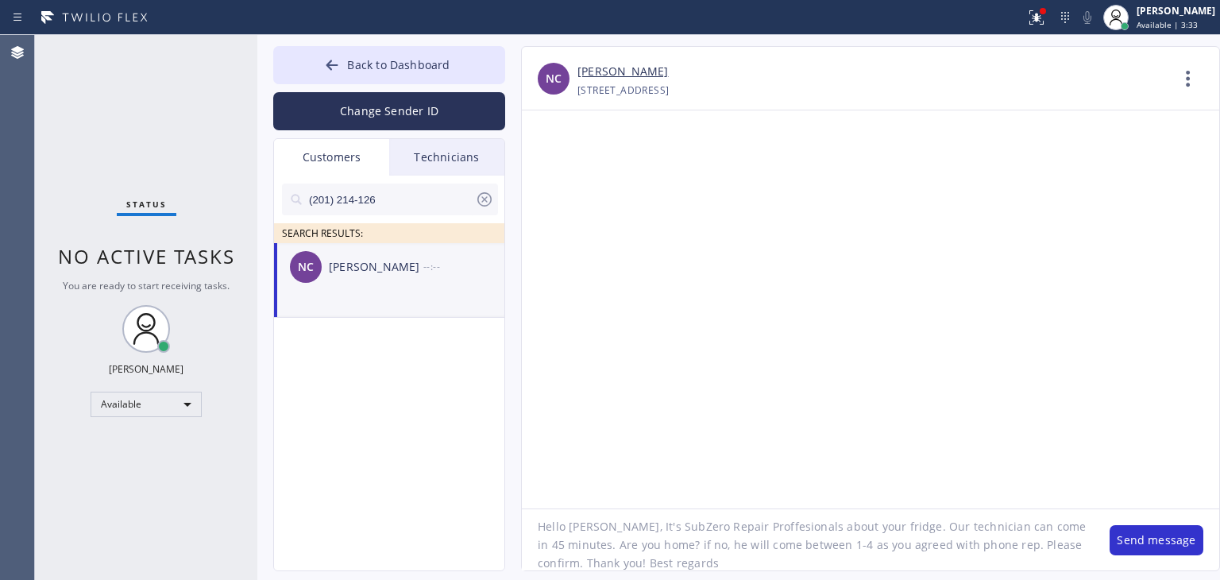
type textarea "Hello [PERSON_NAME], It's SubZero Repair Proffesionals about your fridge. Our t…"
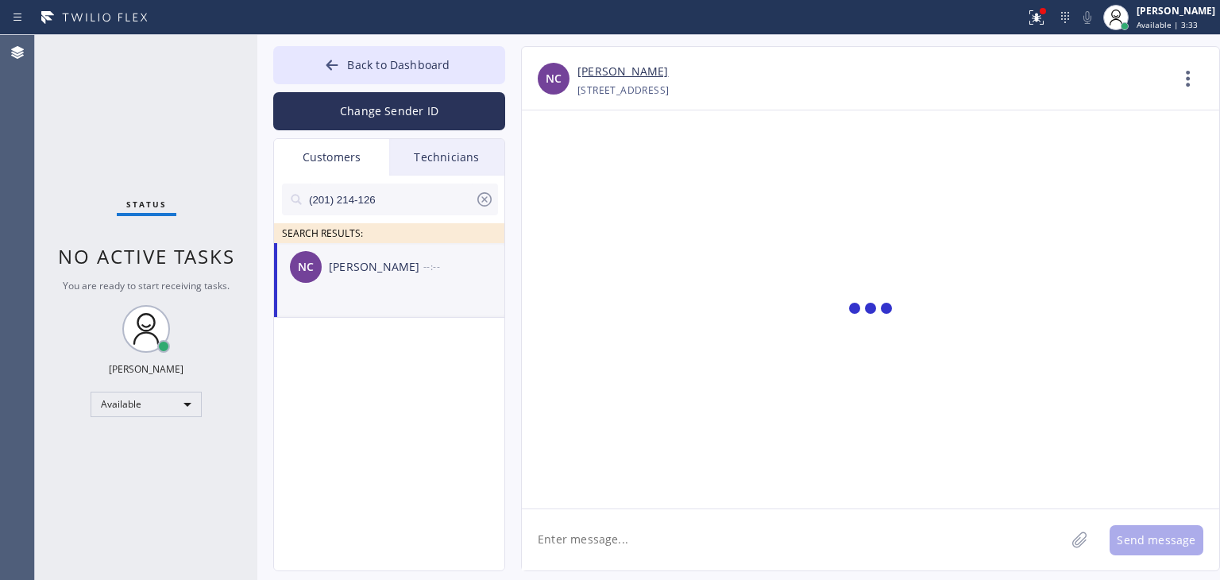
scroll to position [0, 0]
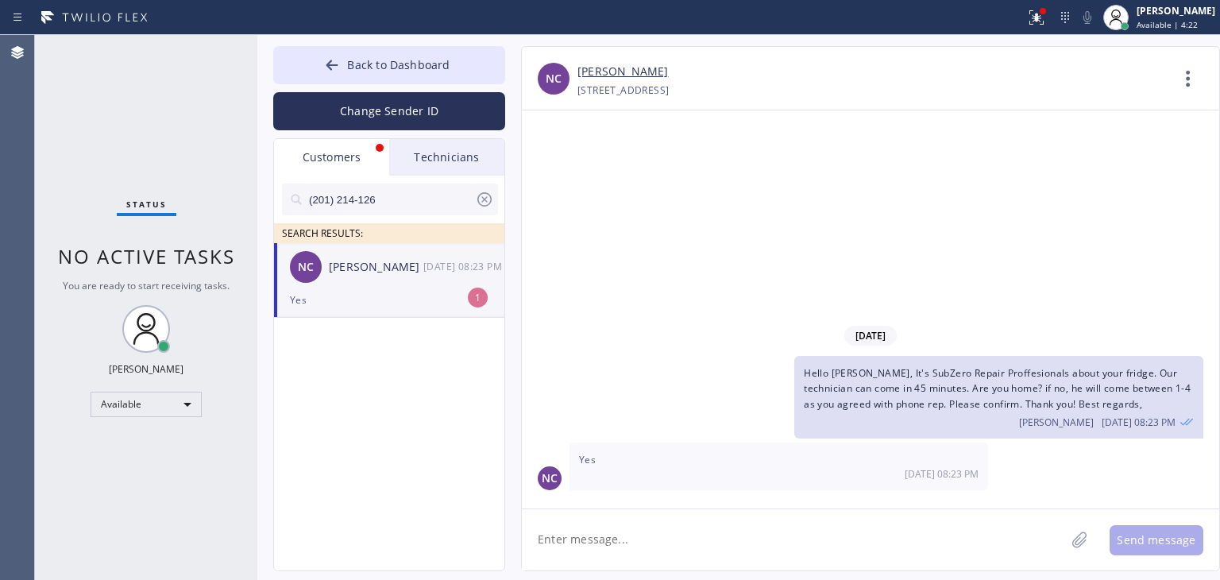
click at [750, 542] on textarea at bounding box center [793, 539] width 543 height 61
type textarea "I see that you replied to his message as well. Thank you"
click at [763, 546] on textarea "I see that you replied to his message as well. Thank you" at bounding box center [808, 539] width 572 height 61
drag, startPoint x: 769, startPoint y: 546, endPoint x: 651, endPoint y: 549, distance: 117.6
click at [651, 549] on textarea "I see that you replied to his message as well. Thank you" at bounding box center [808, 539] width 572 height 61
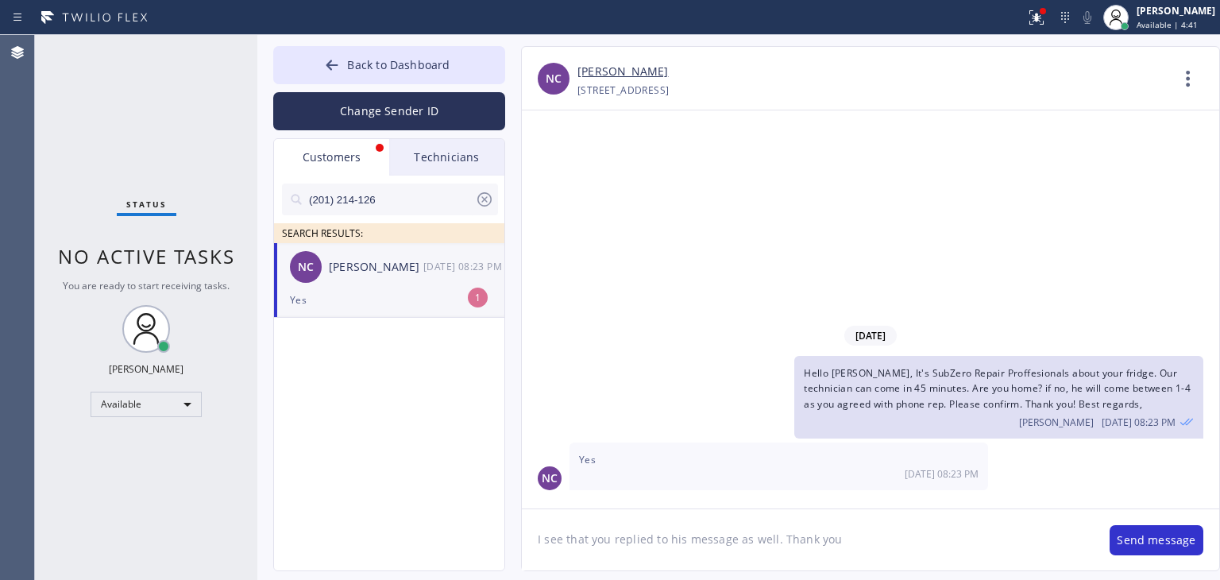
click at [912, 547] on textarea "I see that you replied to his message as well. Thank you" at bounding box center [808, 539] width 572 height 61
click at [722, 541] on textarea "I see that you replied to his message as well. Thank you" at bounding box center [808, 539] width 572 height 61
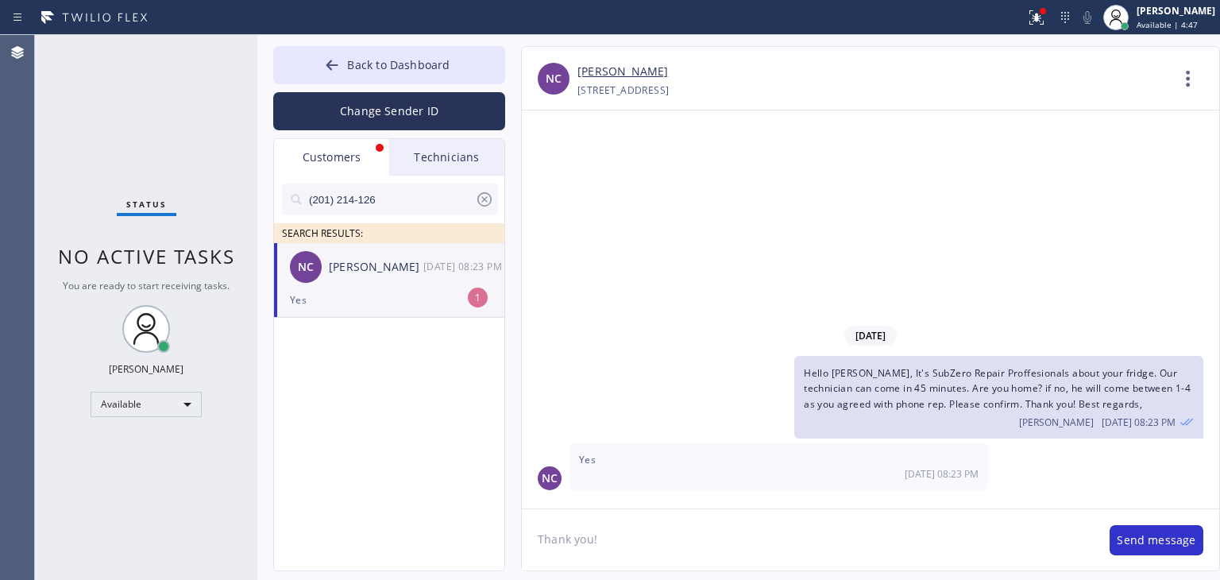
click at [361, 281] on div "NC [PERSON_NAME] [DATE] 08:23 PM" at bounding box center [390, 267] width 232 height 48
click at [738, 549] on textarea "Thank you!" at bounding box center [808, 539] width 572 height 61
type textarea "Thank you! Tech just told me that you informed him as well)"
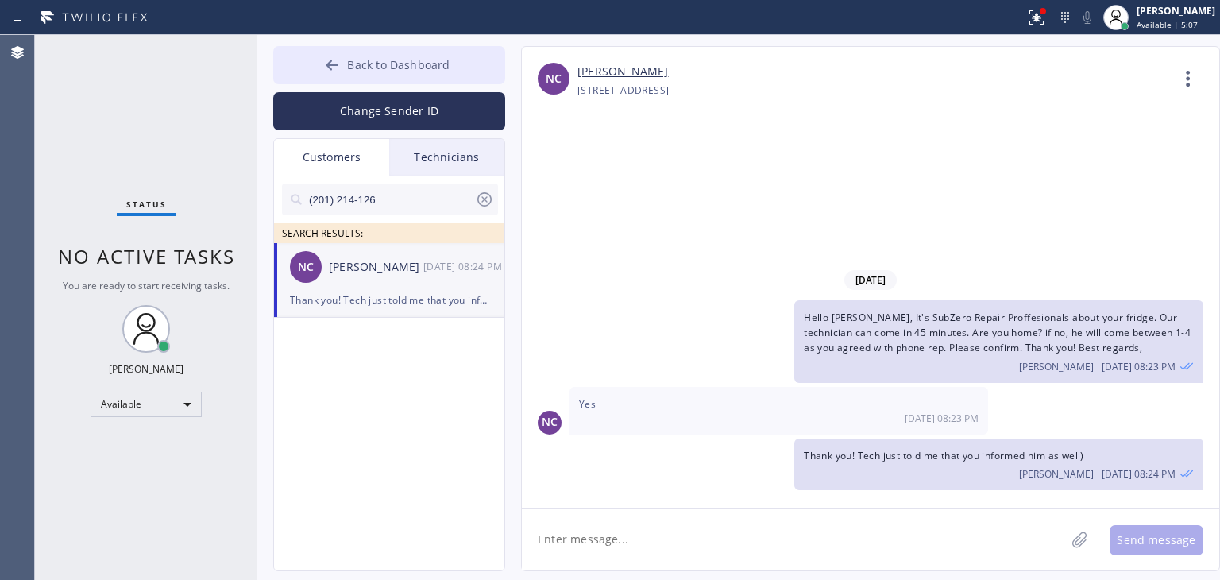
click at [419, 50] on button "Back to Dashboard" at bounding box center [389, 65] width 232 height 38
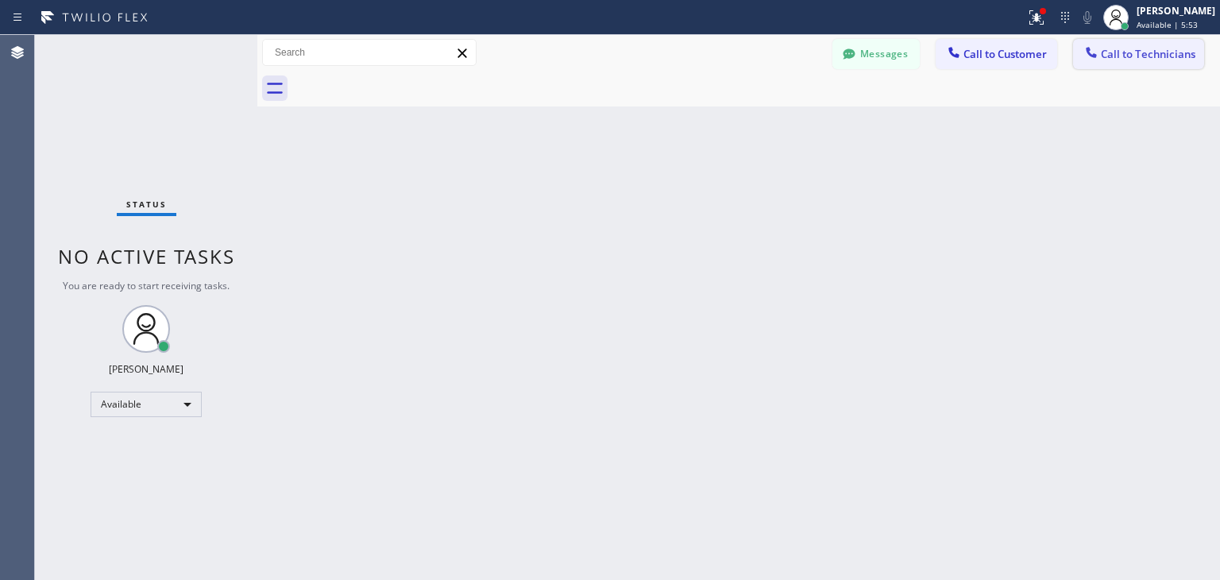
click at [1122, 63] on button "Call to Technicians" at bounding box center [1138, 54] width 131 height 30
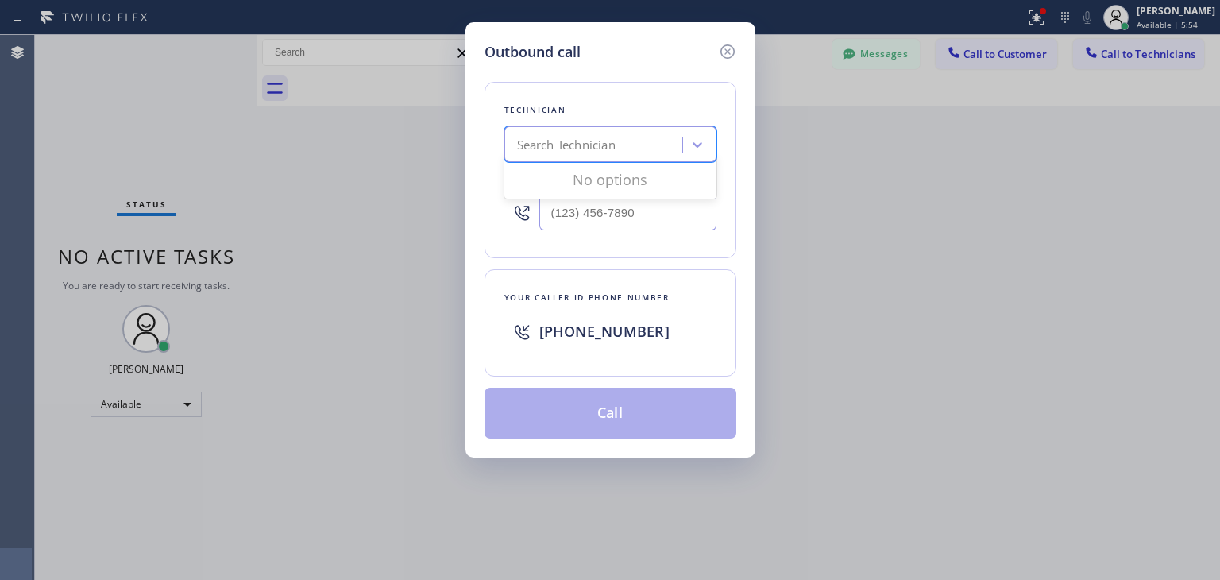
click at [582, 150] on div "Search Technician" at bounding box center [566, 145] width 99 height 18
type input "nizam"
click at [658, 170] on div "[PERSON_NAME]" at bounding box center [610, 178] width 212 height 29
type input "[PHONE_NUMBER]"
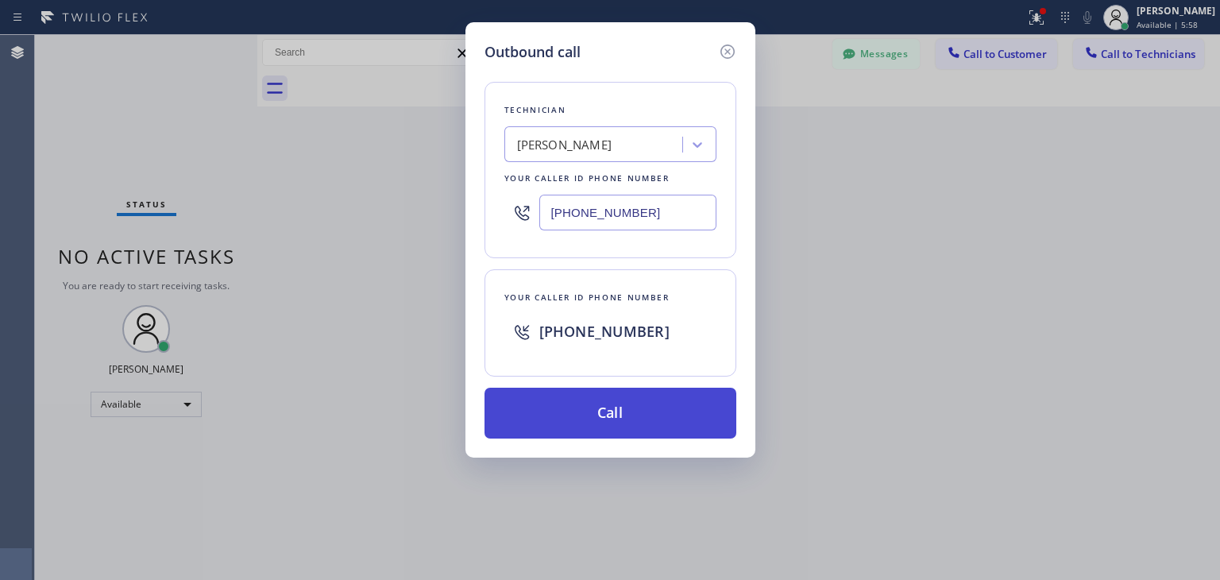
click at [660, 421] on button "Call" at bounding box center [611, 413] width 252 height 51
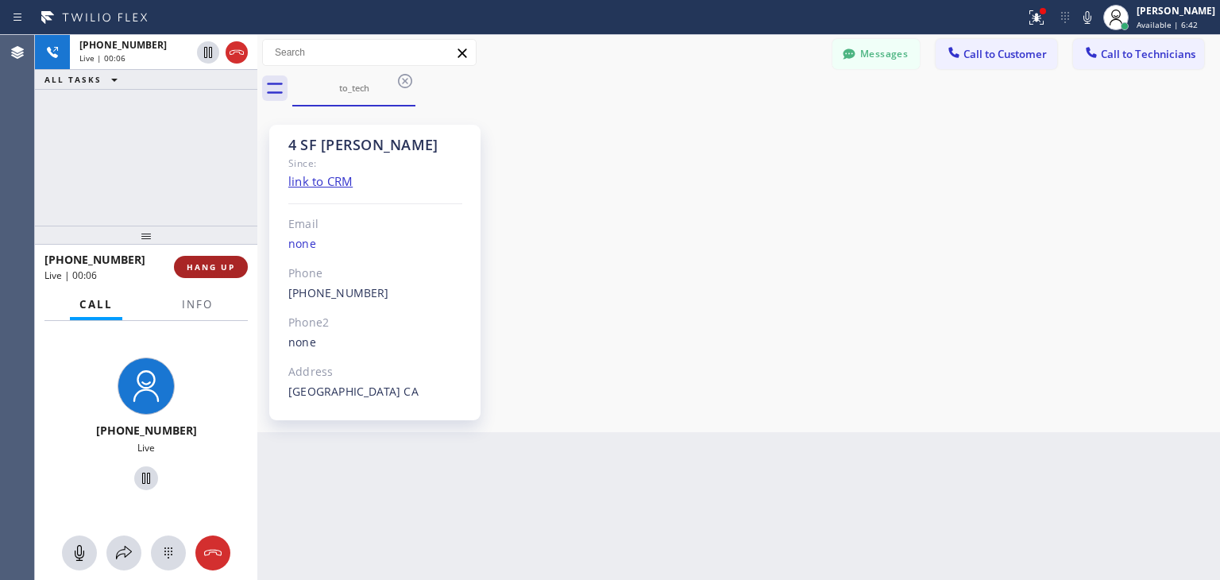
click at [223, 261] on button "HANG UP" at bounding box center [211, 267] width 74 height 22
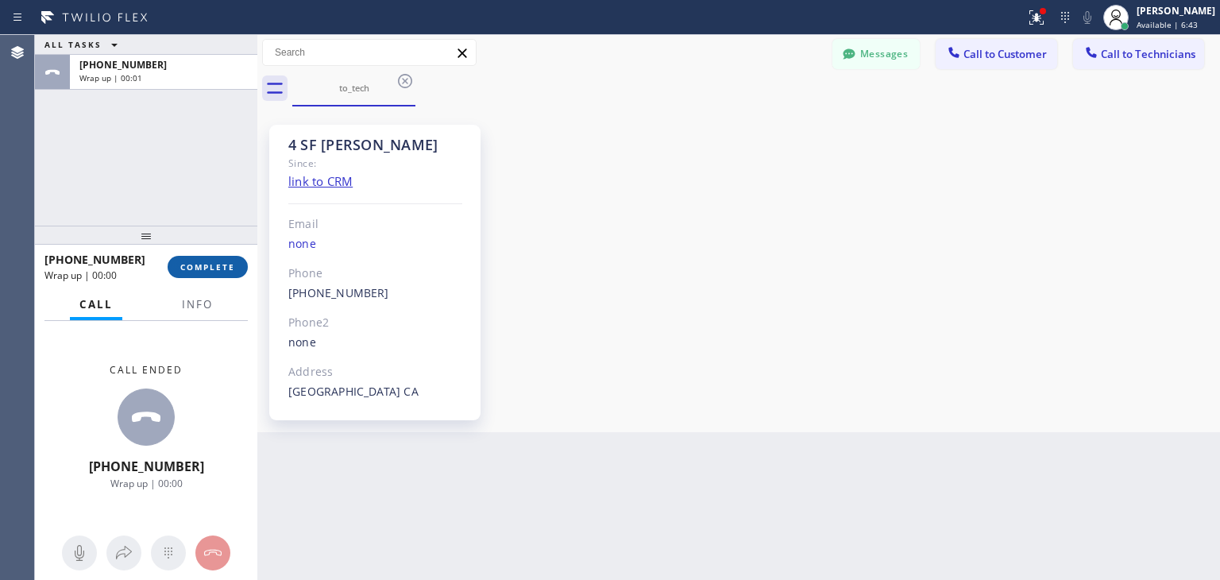
click at [223, 261] on button "COMPLETE" at bounding box center [208, 267] width 80 height 22
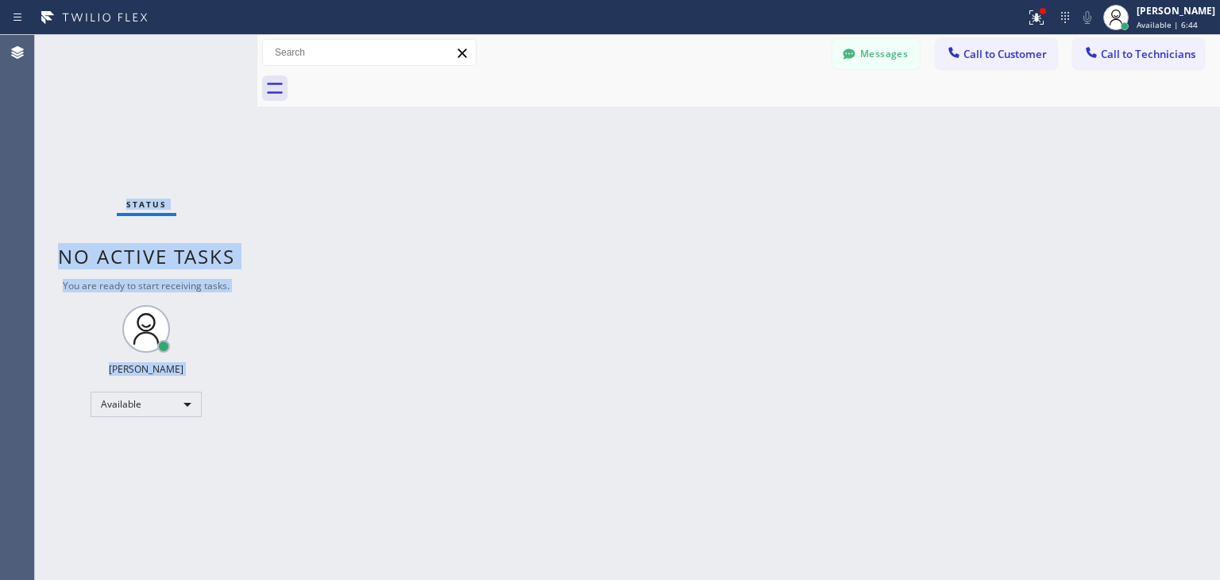
click at [223, 261] on span "No active tasks" at bounding box center [146, 256] width 177 height 26
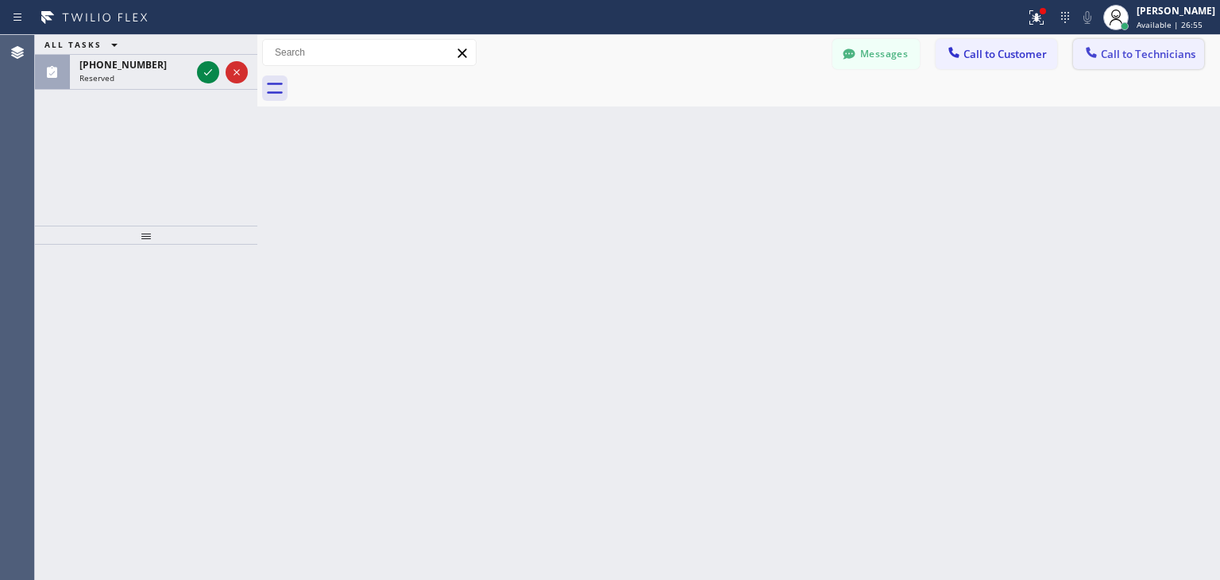
click at [1165, 45] on button "Call to Technicians" at bounding box center [1138, 54] width 131 height 30
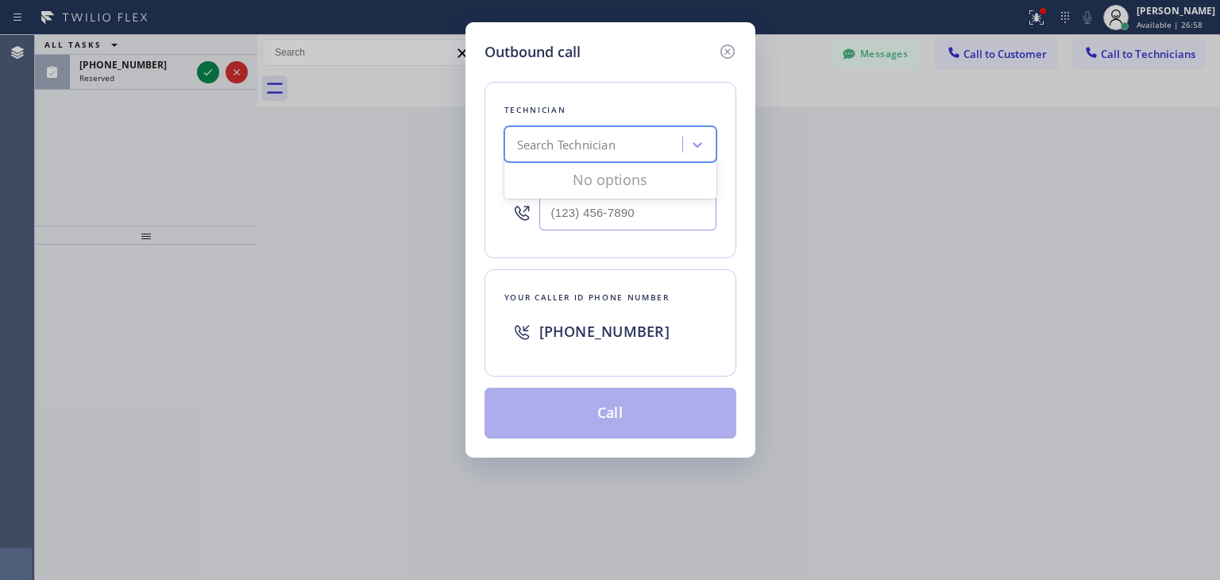
click at [582, 126] on div "Search Technician" at bounding box center [610, 144] width 212 height 36
type input "ole"
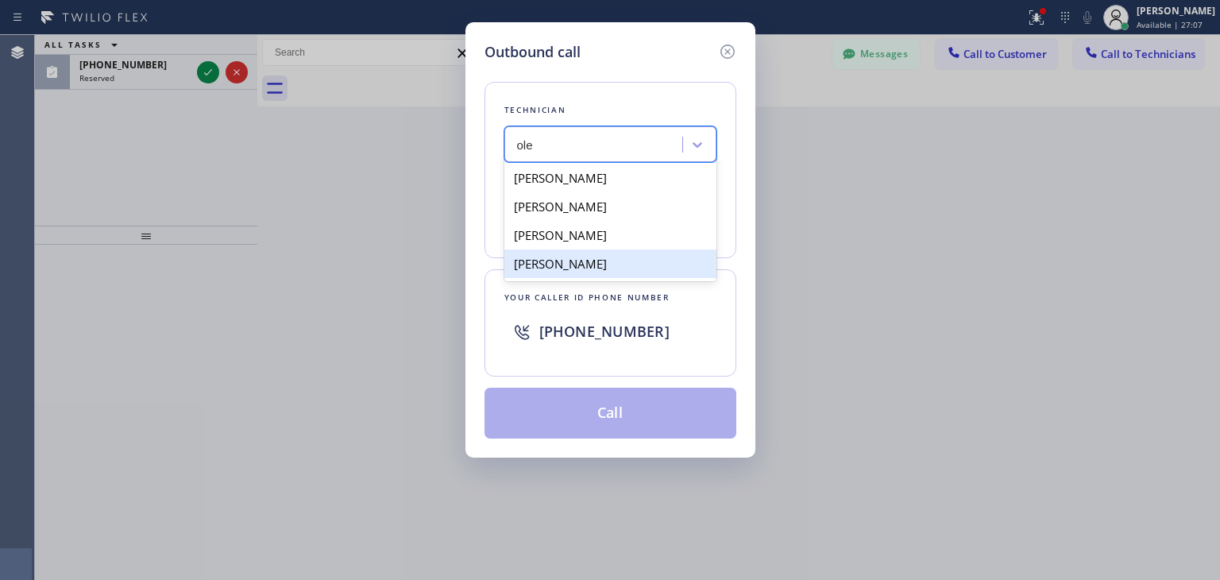
click at [624, 254] on div "[PERSON_NAME]" at bounding box center [610, 263] width 212 height 29
type input "[PHONE_NUMBER]"
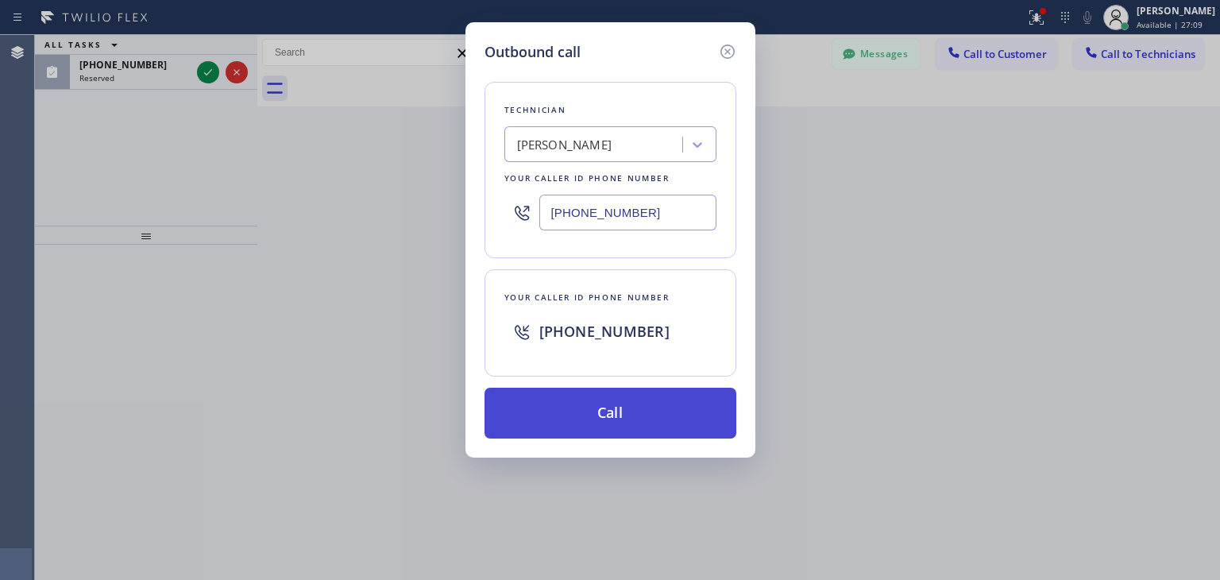
click at [601, 427] on button "Call" at bounding box center [611, 413] width 252 height 51
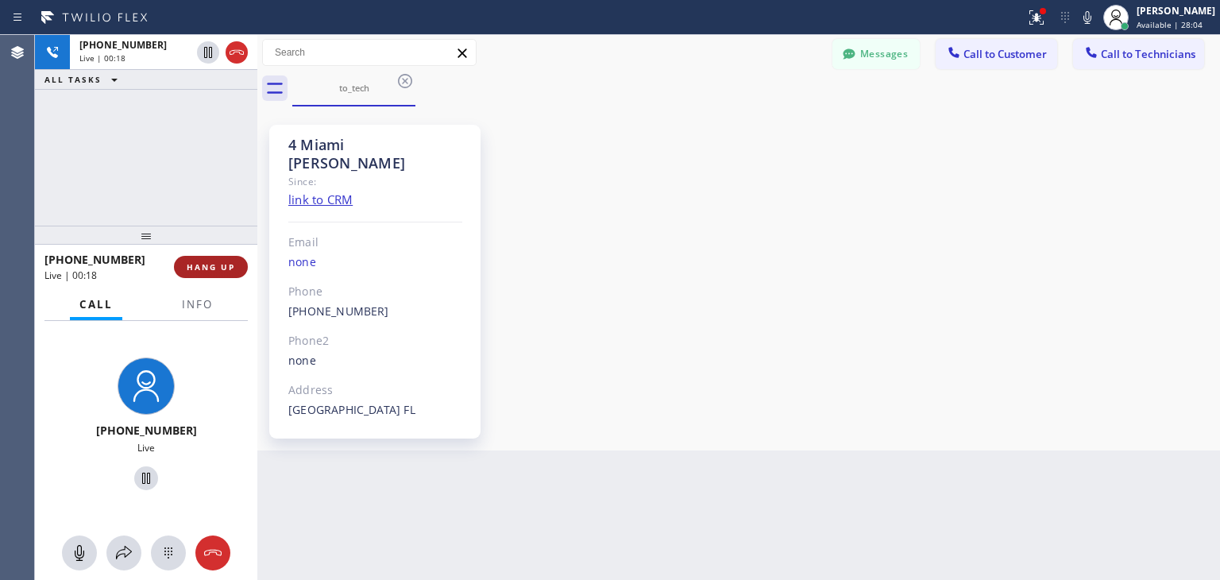
click at [203, 256] on button "HANG UP" at bounding box center [211, 267] width 74 height 22
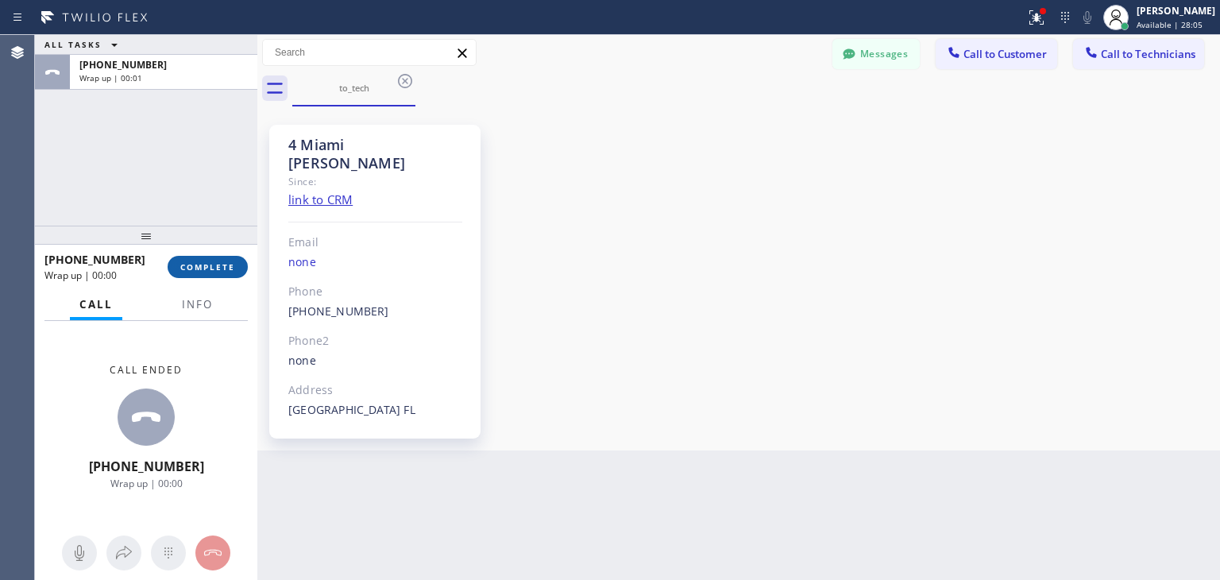
click at [203, 256] on button "COMPLETE" at bounding box center [208, 267] width 80 height 22
click at [964, 531] on div "ALL TASKS ALL TASKS ACTIVE TASKS TASKS IN WRAP UP [PHONE_NUMBER] Wrap up | 00:0…" at bounding box center [627, 307] width 1185 height 545
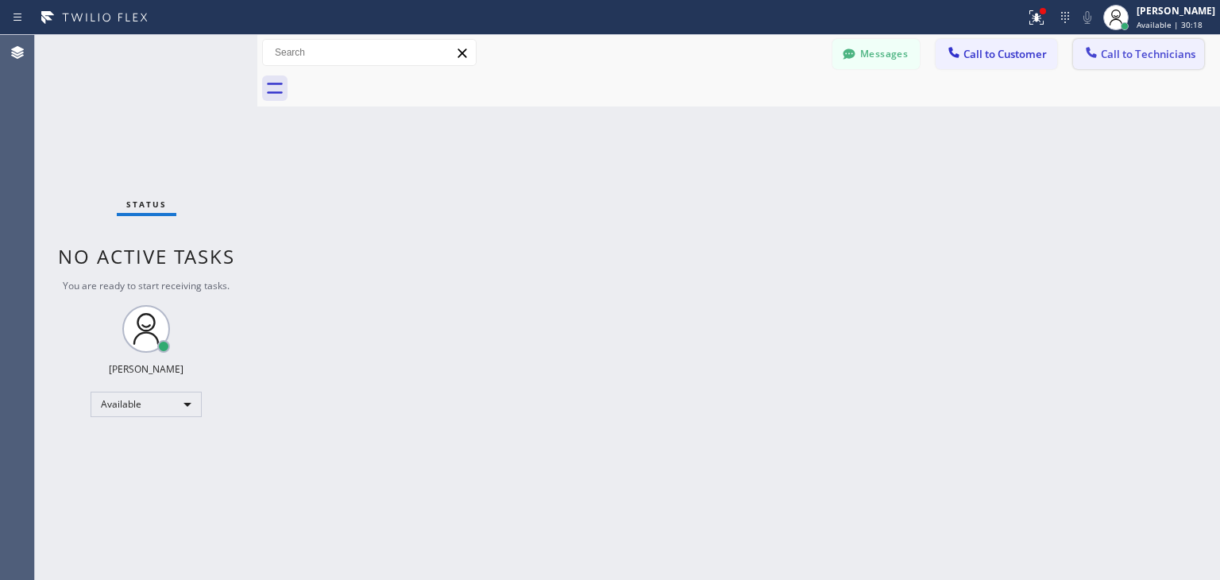
click at [1107, 49] on span "Call to Technicians" at bounding box center [1148, 54] width 95 height 14
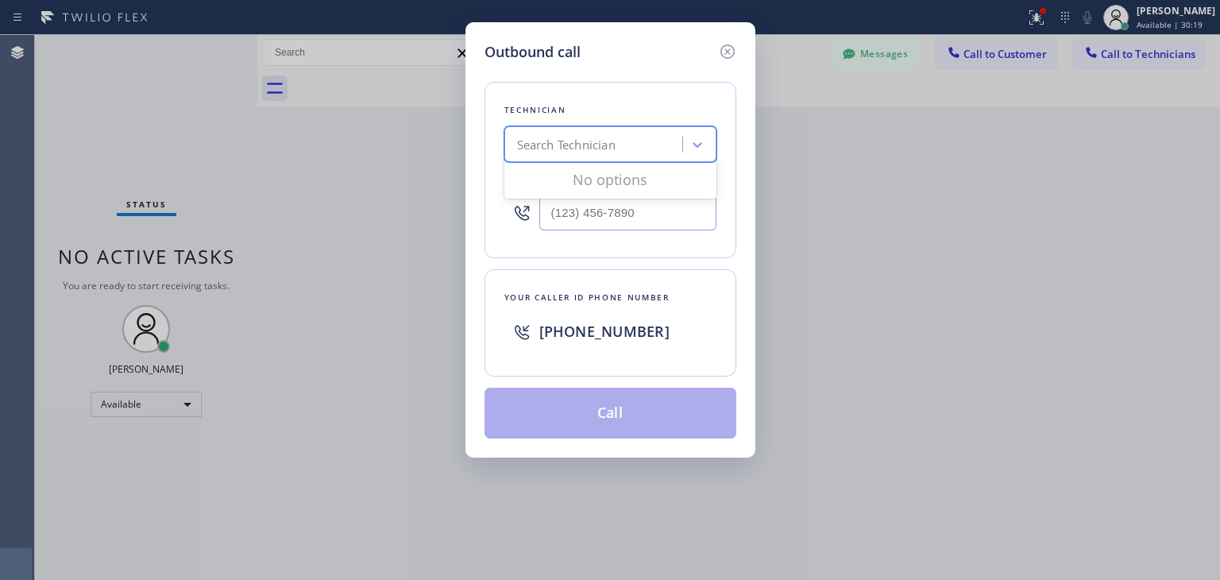
click at [674, 141] on div "Search Technician" at bounding box center [595, 145] width 173 height 28
type input "[PERSON_NAME]"
click at [628, 187] on div "[PERSON_NAME]" at bounding box center [610, 178] width 212 height 29
type input "[PHONE_NUMBER]"
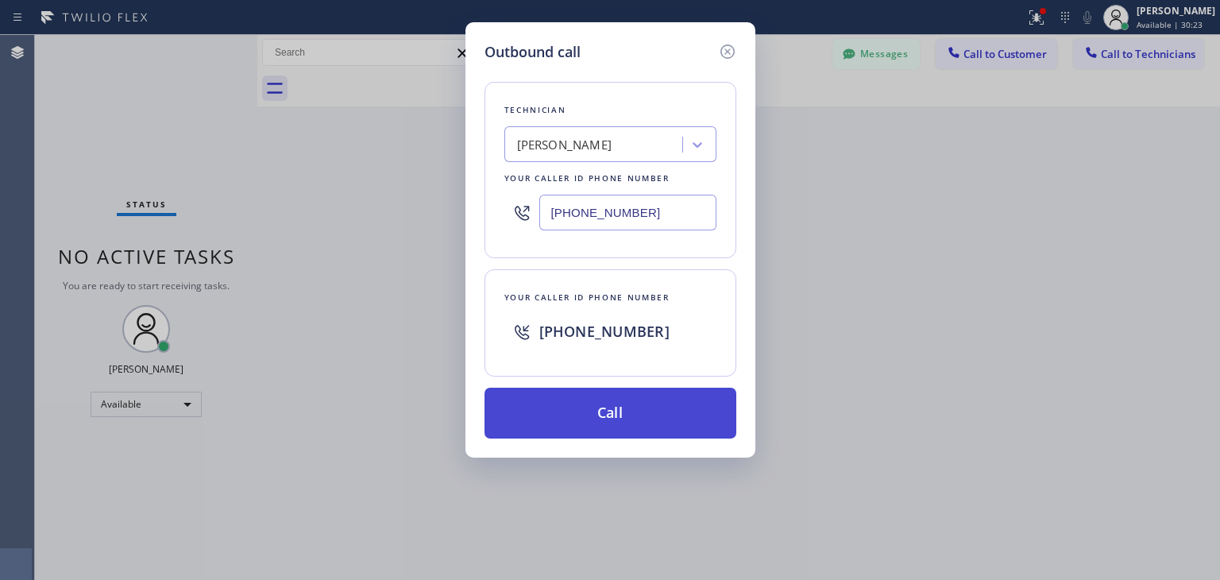
click at [645, 409] on button "Call" at bounding box center [611, 413] width 252 height 51
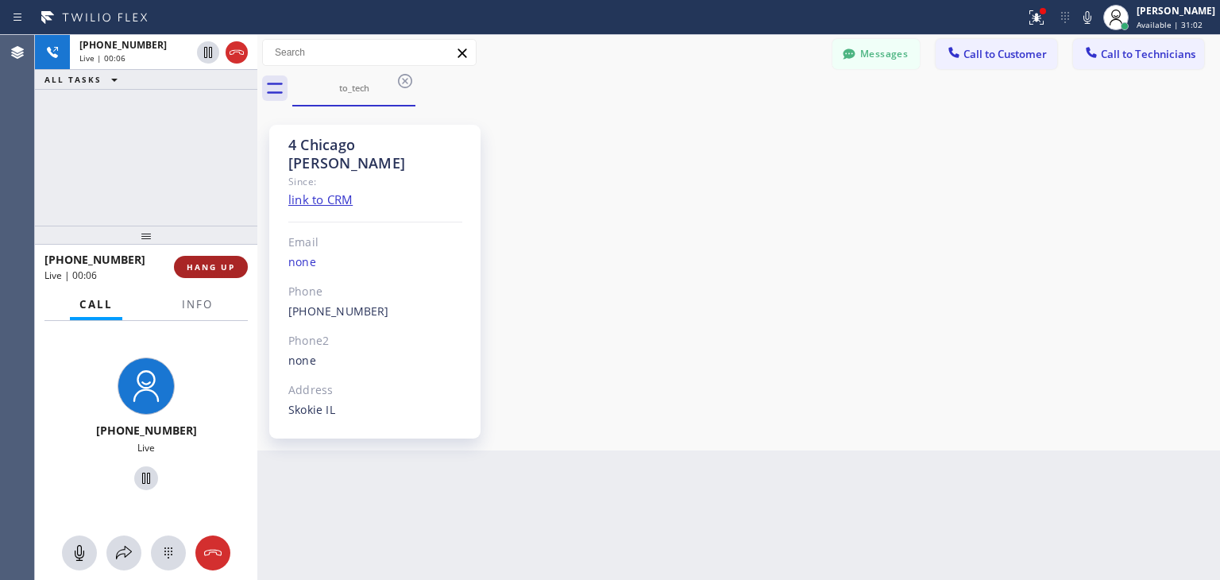
click at [190, 271] on span "HANG UP" at bounding box center [211, 266] width 48 height 11
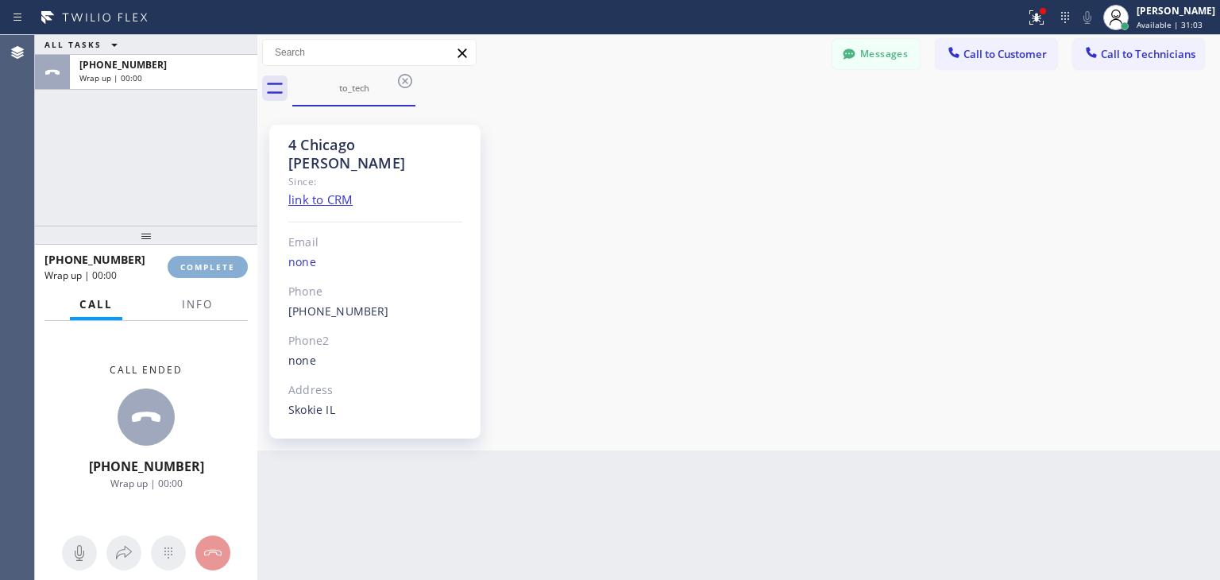
click at [190, 271] on span "COMPLETE" at bounding box center [207, 266] width 55 height 11
